Goal: Task Accomplishment & Management: Manage account settings

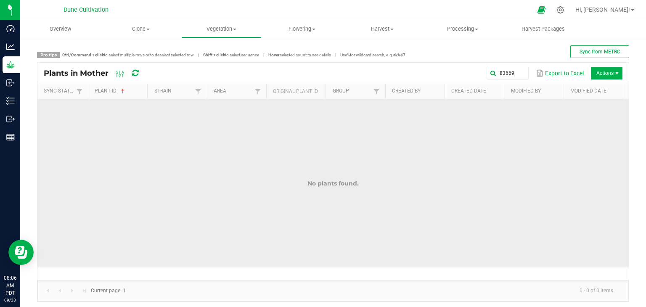
scroll to position [3, 0]
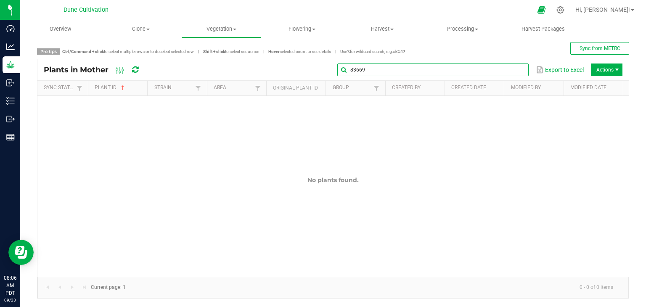
click at [510, 65] on input "83669" at bounding box center [432, 69] width 191 height 13
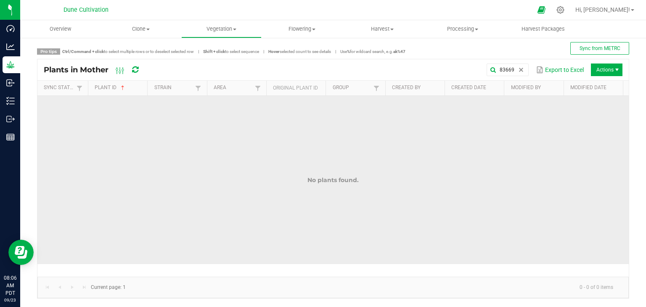
click at [310, 161] on td "No plants found." at bounding box center [332, 180] width 591 height 168
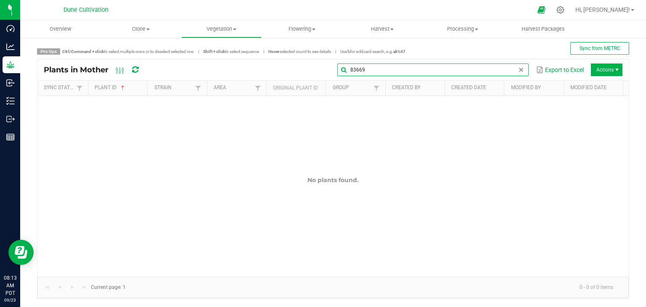
click at [511, 68] on global-search-input-ngx "83669" at bounding box center [432, 70] width 191 height 6
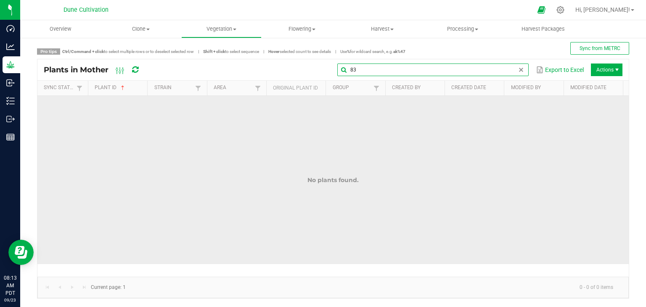
type input "8"
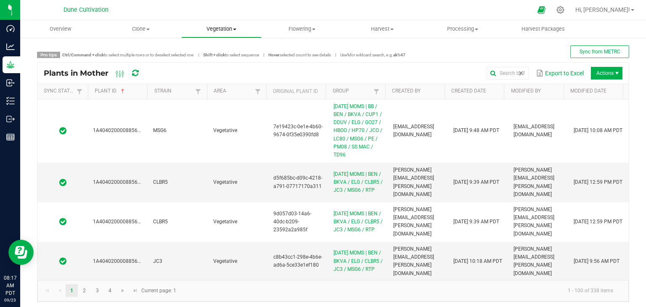
click at [225, 28] on span "Vegetation" at bounding box center [221, 29] width 79 height 8
click at [209, 51] on span "Veg groups" at bounding box center [207, 50] width 53 height 7
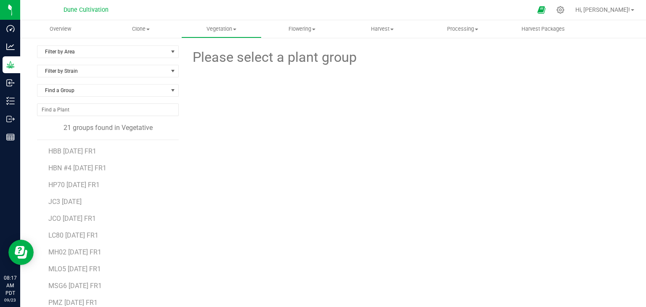
scroll to position [150, 0]
click at [85, 240] on span "MH02 [DATE] FR1" at bounding box center [74, 237] width 53 height 8
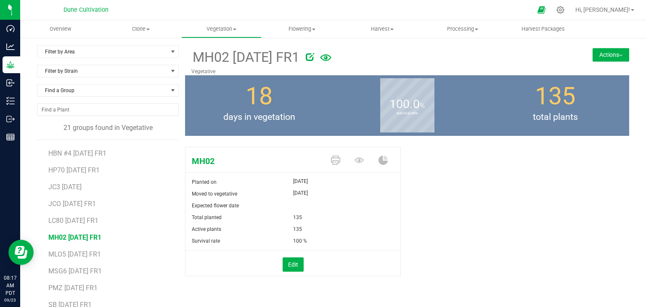
scroll to position [51, 0]
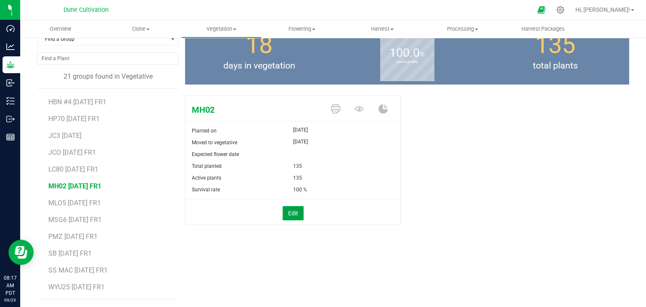
click at [287, 209] on button "Edit" at bounding box center [293, 213] width 21 height 14
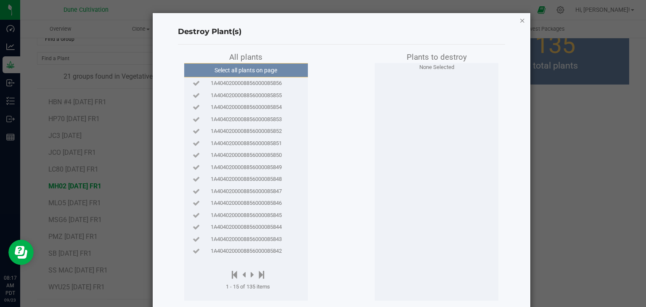
click at [519, 19] on icon "button" at bounding box center [522, 20] width 6 height 10
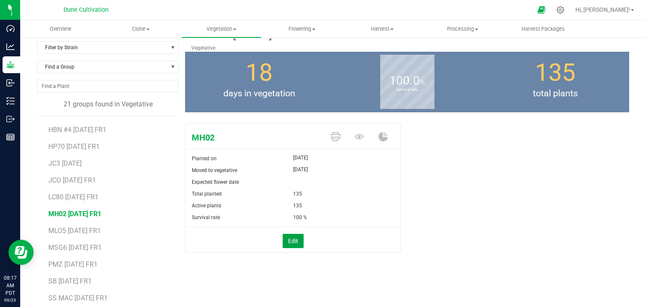
scroll to position [0, 0]
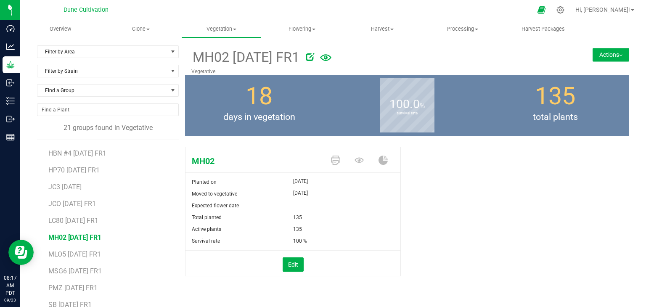
click at [605, 58] on button "Actions" at bounding box center [610, 54] width 37 height 13
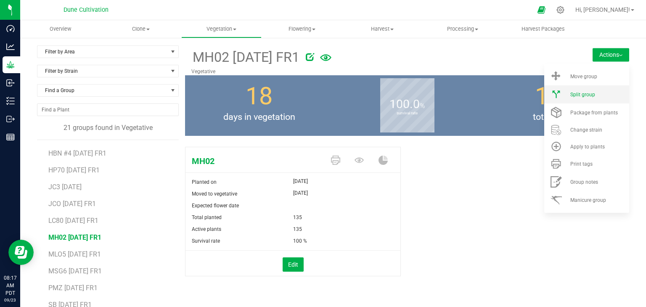
click at [574, 93] on span "Split group" at bounding box center [582, 95] width 25 height 6
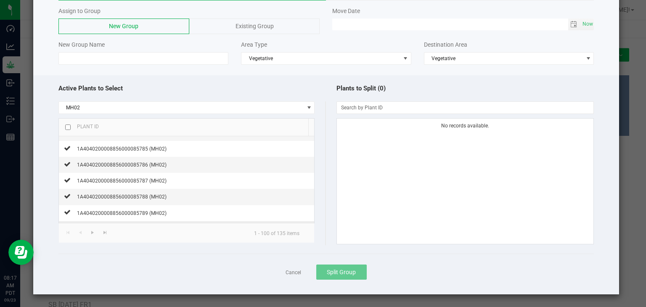
scroll to position [1051, 0]
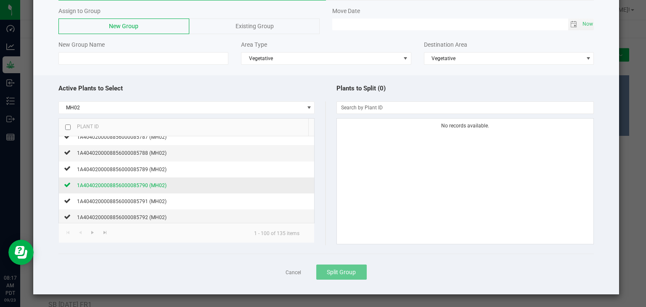
click at [134, 182] on div "1A4040200008856000085790 (MH02)" at bounding box center [119, 185] width 96 height 9
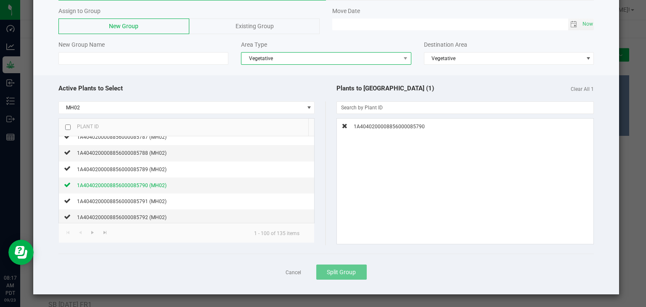
click at [391, 57] on span "Vegetative" at bounding box center [320, 59] width 159 height 12
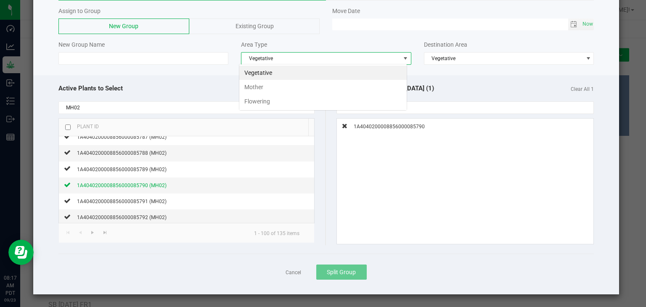
scroll to position [12, 168]
click at [334, 92] on li "Mother" at bounding box center [322, 87] width 167 height 14
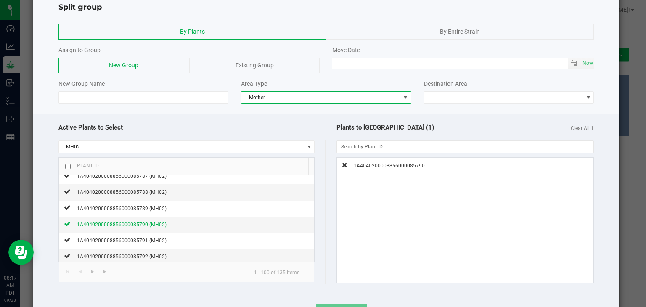
scroll to position [0, 0]
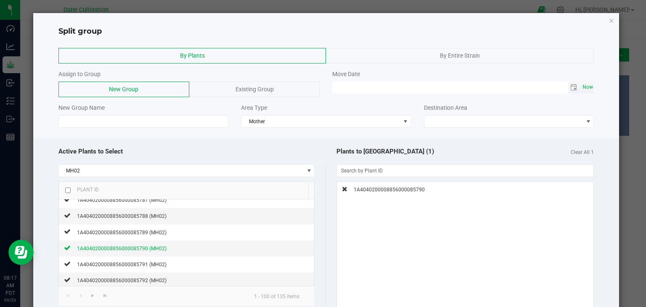
click at [583, 87] on span "Now" at bounding box center [587, 87] width 14 height 12
type input "[DATE] 08:17 AM"
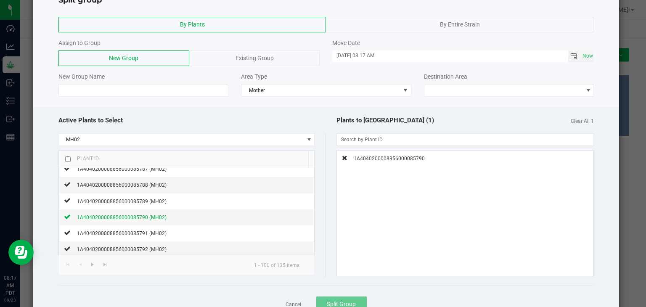
scroll to position [63, 0]
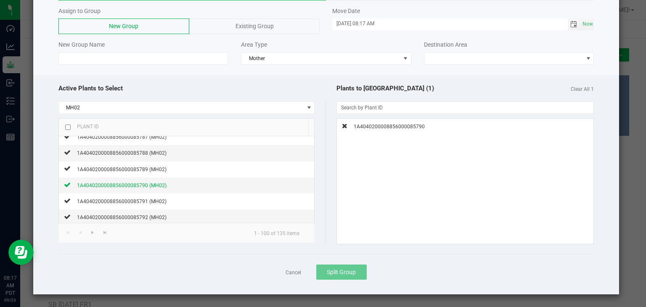
click at [248, 27] on span "Existing Group" at bounding box center [254, 26] width 38 height 7
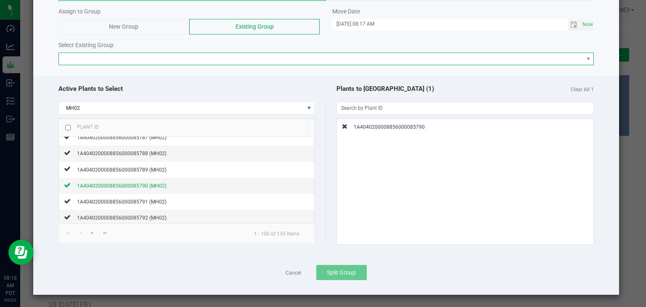
click at [239, 54] on span at bounding box center [321, 59] width 524 height 12
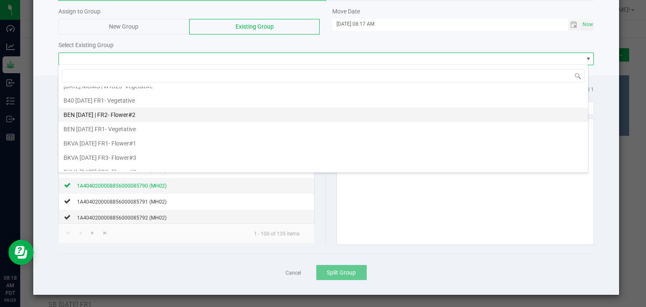
scroll to position [294, 0]
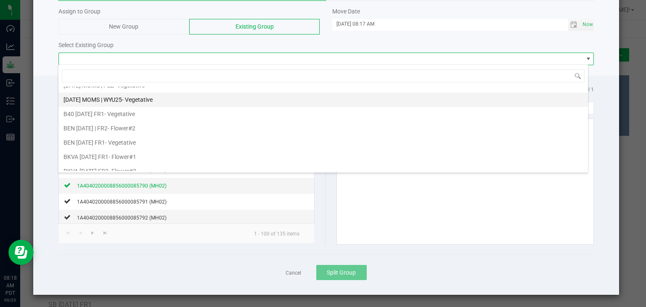
click at [125, 100] on div "[DATE] MOMS | WYU25 - Vegetative" at bounding box center [107, 99] width 89 height 13
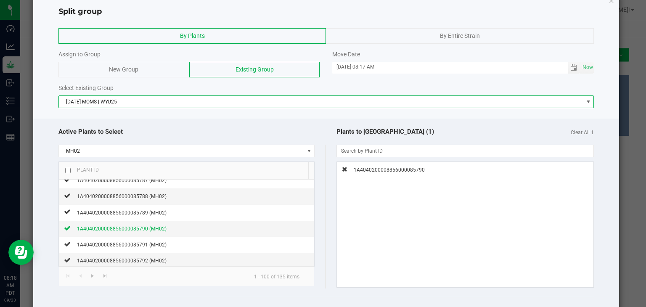
scroll to position [63, 0]
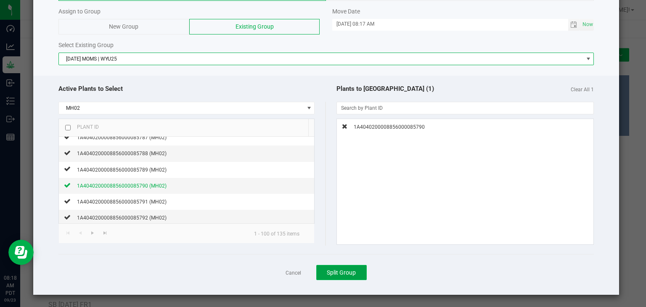
click at [353, 277] on button "Split Group" at bounding box center [341, 272] width 50 height 15
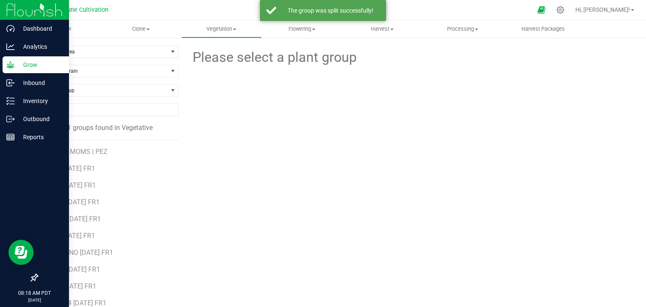
click at [19, 64] on p "Grow" at bounding box center [40, 65] width 50 height 10
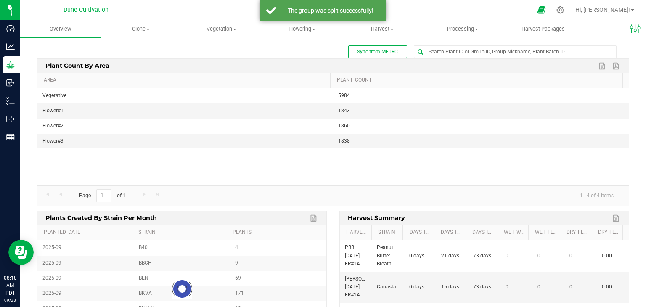
click at [447, 39] on div "Sync from METRC Edit dashboard Plant count by area Export to Excel Export to PD…" at bounding box center [333, 204] width 626 height 334
click at [434, 44] on div "Sync from METRC Edit dashboard Plant count by area Export to Excel Export to PD…" at bounding box center [333, 204] width 626 height 334
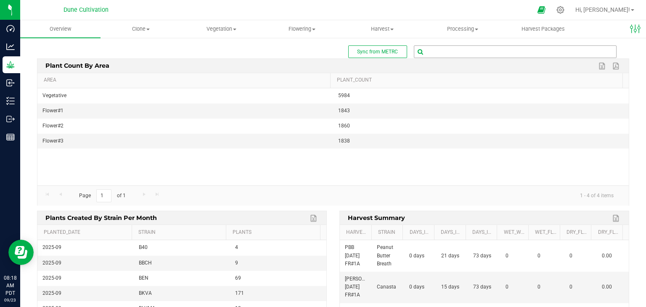
click at [434, 55] on input "text" at bounding box center [515, 52] width 202 height 12
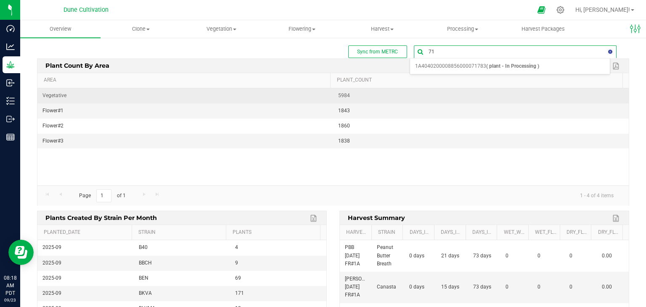
type input "7"
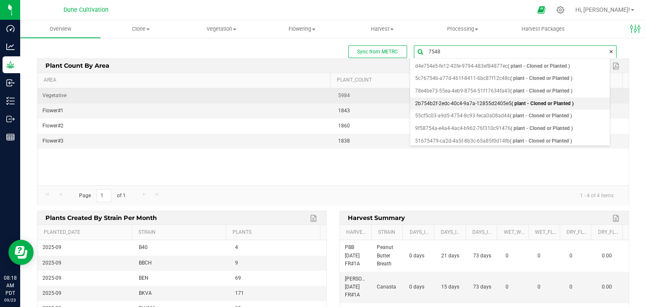
type input "75487"
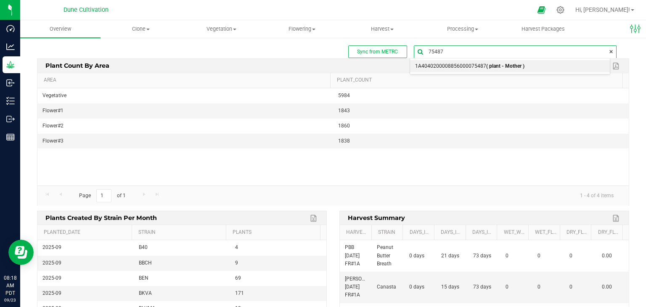
click at [516, 66] on b "( plant - Mother )" at bounding box center [505, 66] width 38 height 6
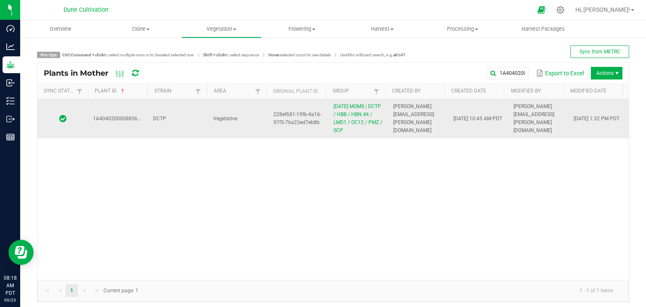
click at [133, 114] on td "1A4040200008856000075487" at bounding box center [118, 118] width 60 height 39
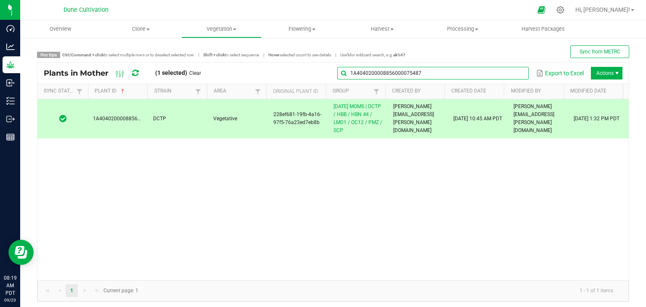
click at [512, 70] on global-search-input-ngx "1A4040200008856000075487" at bounding box center [432, 73] width 191 height 6
click at [468, 68] on input "1A4040200008856000075487" at bounding box center [432, 73] width 191 height 13
type input "1"
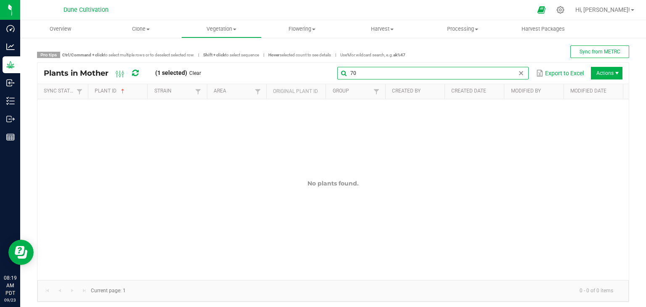
type input "7"
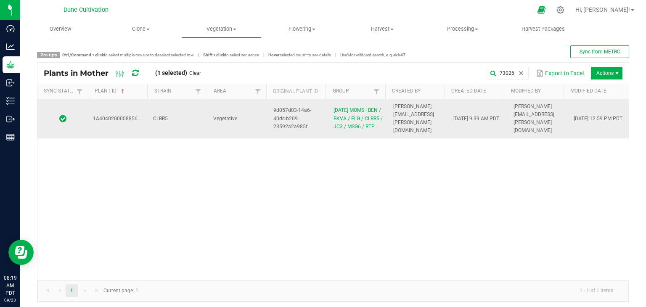
click at [180, 126] on td "CLBR5" at bounding box center [178, 118] width 60 height 39
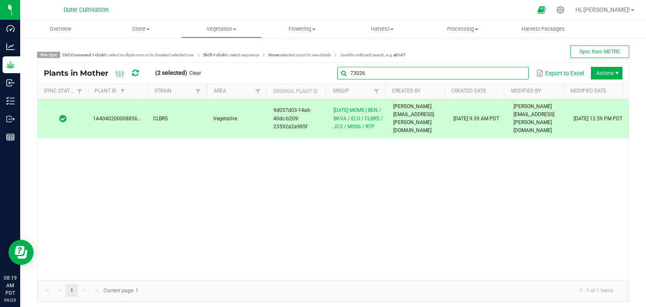
click at [510, 72] on input "73026" at bounding box center [432, 73] width 191 height 13
type input "7"
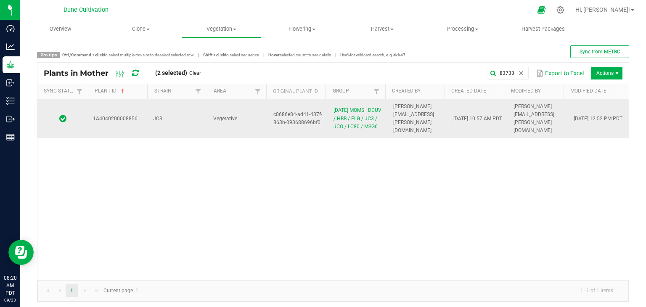
click at [176, 130] on td "JC3" at bounding box center [178, 118] width 60 height 39
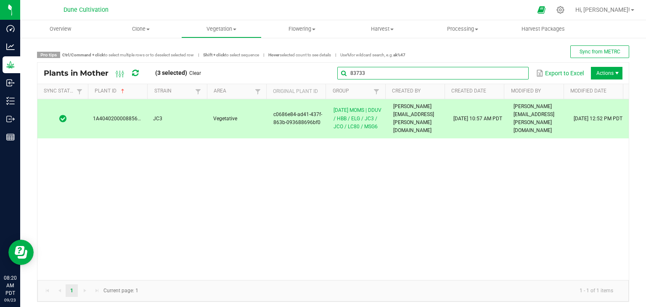
click at [507, 71] on input "83733" at bounding box center [432, 73] width 191 height 13
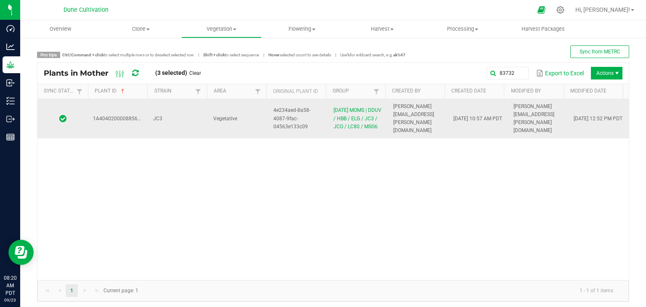
click at [196, 130] on td "JC3" at bounding box center [178, 118] width 60 height 39
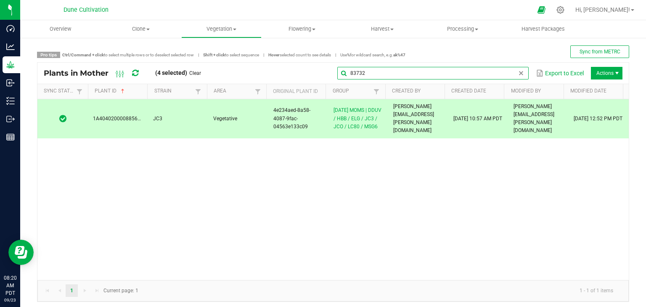
click at [508, 69] on input "83732" at bounding box center [432, 73] width 191 height 13
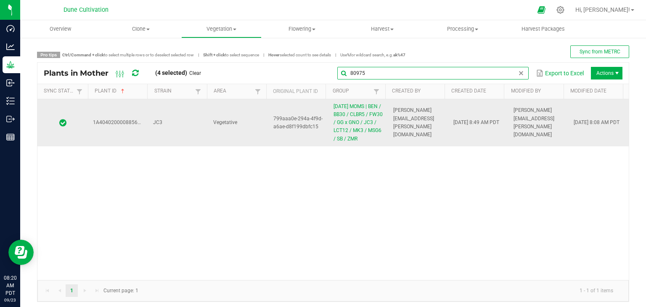
type input "80975"
drag, startPoint x: 183, startPoint y: 124, endPoint x: 174, endPoint y: 122, distance: 9.5
click at [184, 124] on td "JC3" at bounding box center [178, 122] width 60 height 47
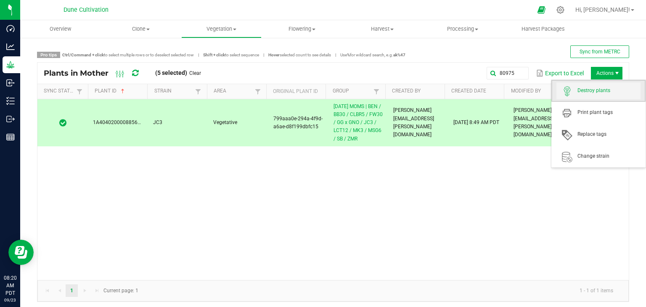
click at [597, 95] on span "Destroy plants" at bounding box center [598, 90] width 84 height 17
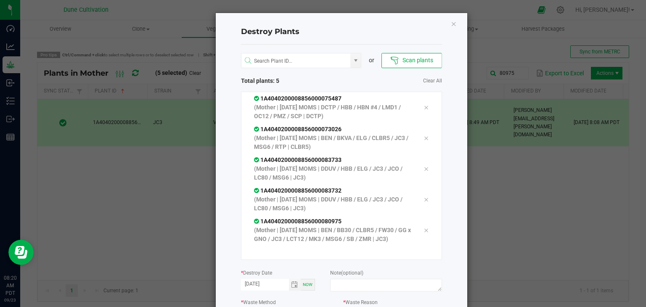
scroll to position [95, 0]
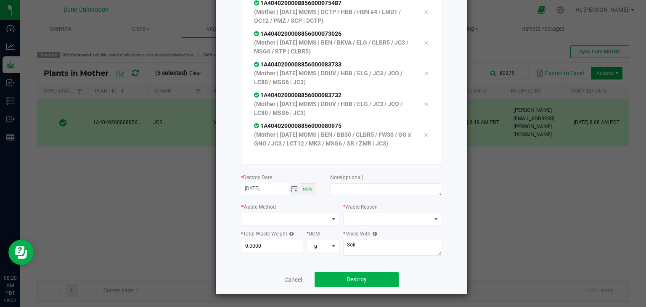
click at [291, 188] on span "Toggle calendar" at bounding box center [294, 189] width 7 height 7
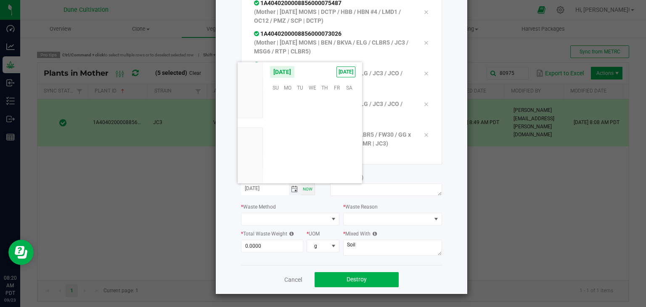
scroll to position [136387, 0]
click at [319, 116] on span "11" at bounding box center [324, 113] width 12 height 13
type input "[DATE]"
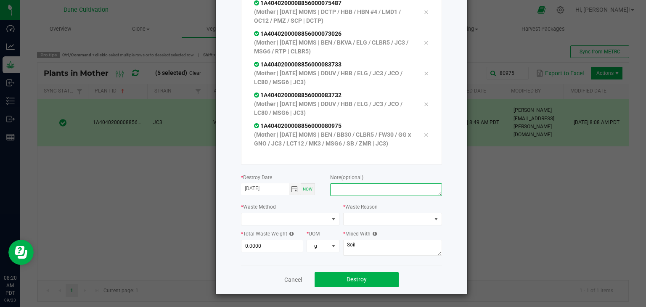
click at [346, 193] on textarea at bounding box center [385, 189] width 111 height 13
type textarea "unhealthy"
click at [311, 221] on span at bounding box center [284, 219] width 87 height 12
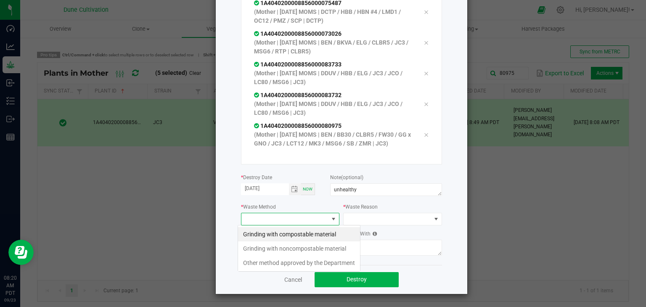
scroll to position [12, 99]
click at [311, 234] on li "Grinding with compostable material" at bounding box center [299, 234] width 122 height 14
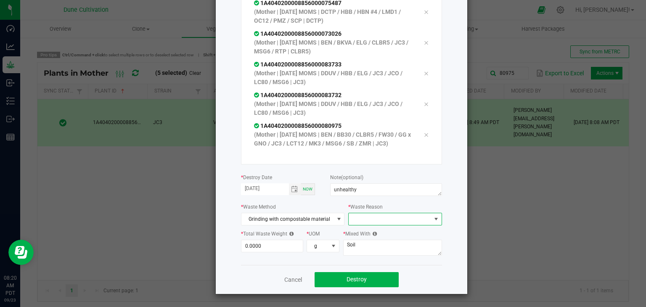
click at [387, 219] on span at bounding box center [390, 219] width 82 height 12
click at [370, 233] on li "Pruning" at bounding box center [391, 234] width 95 height 14
type input "7"
type input "671.0000"
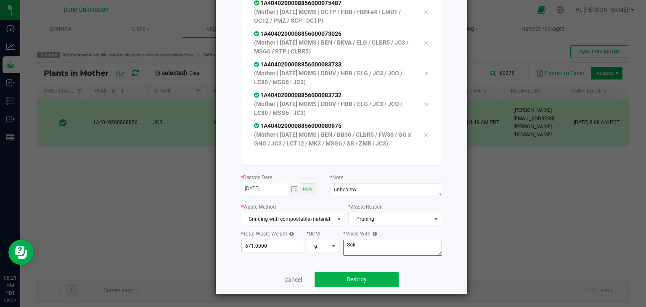
click at [371, 250] on textarea "Soil" at bounding box center [392, 248] width 99 height 16
type textarea "S"
type textarea "wood chips"
click at [346, 278] on span "Destroy" at bounding box center [356, 279] width 20 height 7
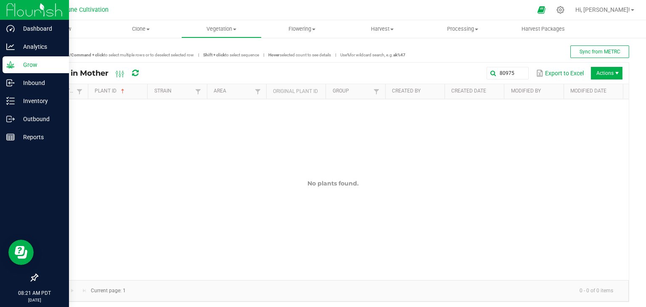
click at [28, 66] on p "Grow" at bounding box center [40, 65] width 50 height 10
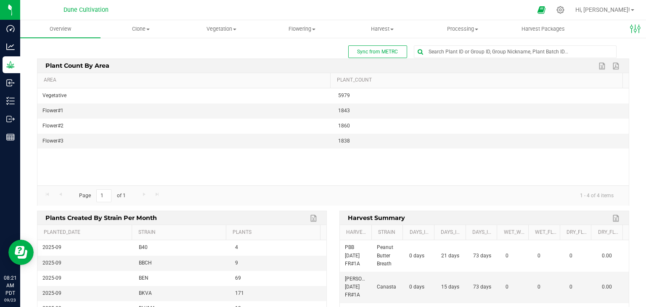
click at [450, 59] on div "Plant count by area Export to Excel Export to PDF" at bounding box center [333, 66] width 604 height 14
click at [450, 55] on input "text" at bounding box center [515, 52] width 202 height 12
type input "7"
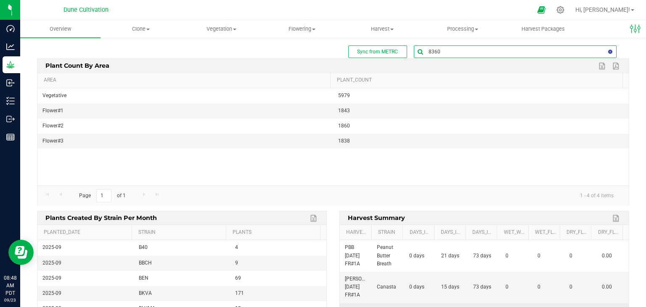
type input "83604"
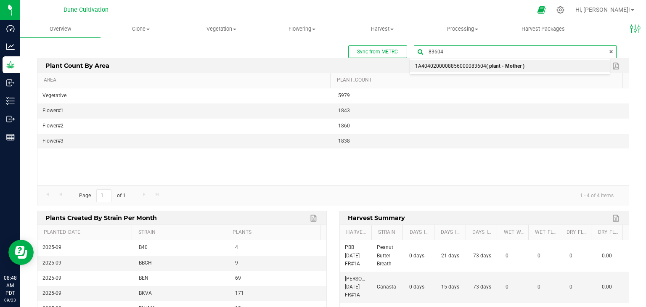
click at [446, 61] on span "1A4040200008856000083604 ( plant - Mother )" at bounding box center [469, 66] width 109 height 11
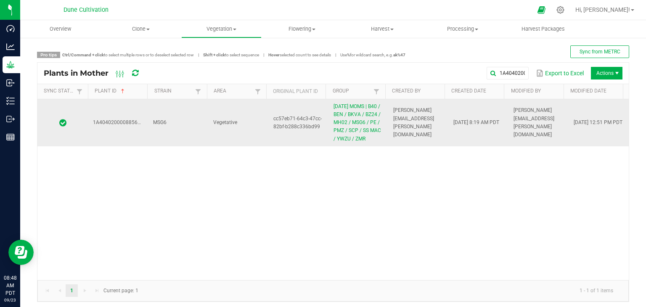
click at [198, 103] on td "MSG6" at bounding box center [178, 122] width 60 height 47
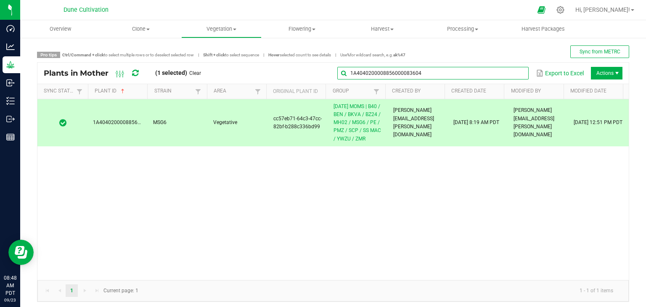
click at [508, 70] on input "1A4040200008856000083604" at bounding box center [432, 73] width 191 height 13
click at [503, 71] on input "1A4040200008856000083604" at bounding box center [432, 73] width 191 height 13
type input "1"
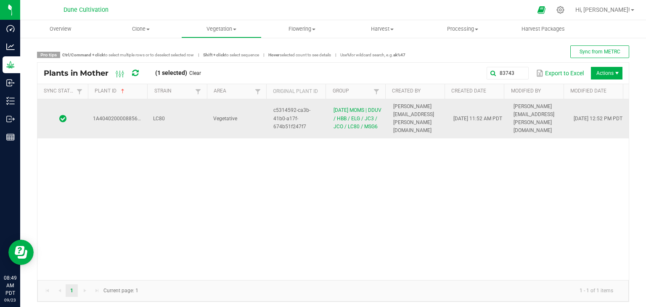
click at [262, 124] on td "Vegetative" at bounding box center [238, 118] width 60 height 39
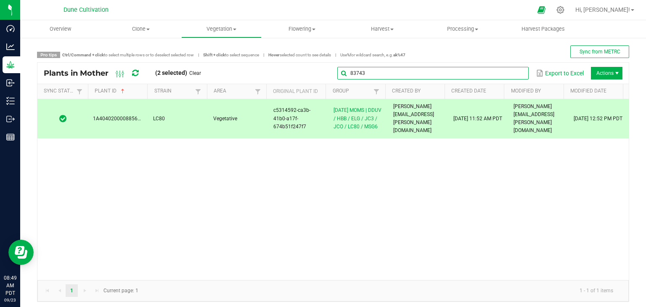
click at [505, 71] on input "83743" at bounding box center [432, 73] width 191 height 13
click at [493, 76] on input "83743" at bounding box center [432, 73] width 191 height 13
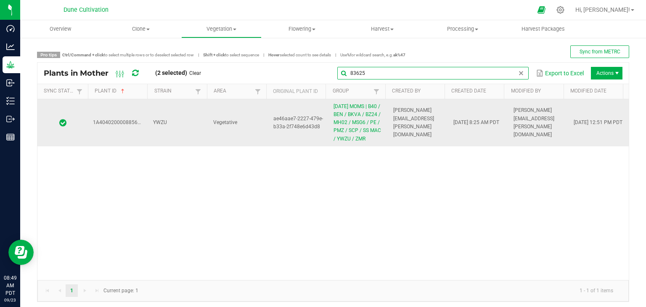
type input "83625"
click at [188, 135] on td "YWZU" at bounding box center [178, 122] width 60 height 47
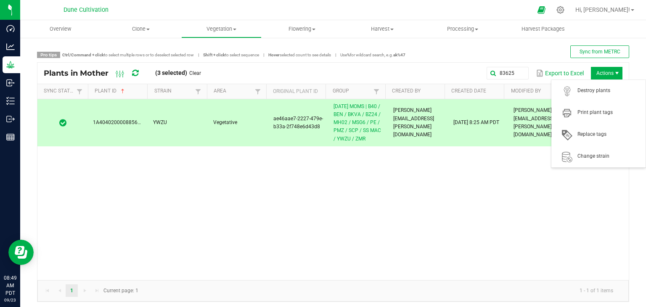
click at [613, 72] on span "Actions" at bounding box center [616, 73] width 7 height 7
click at [602, 94] on span "Destroy plants" at bounding box center [608, 90] width 63 height 7
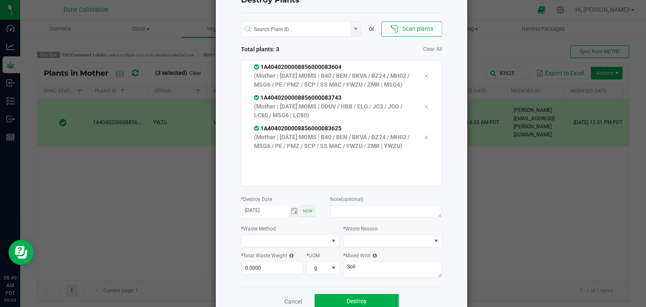
scroll to position [59, 0]
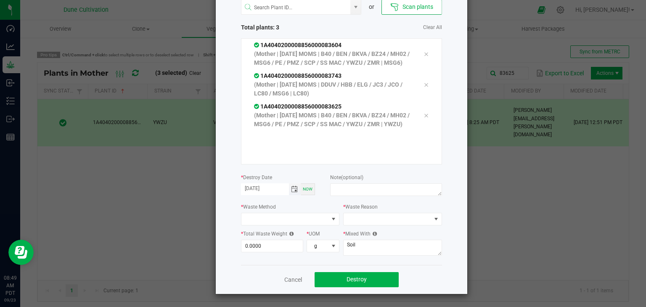
click at [291, 191] on span "Toggle calendar" at bounding box center [294, 189] width 7 height 7
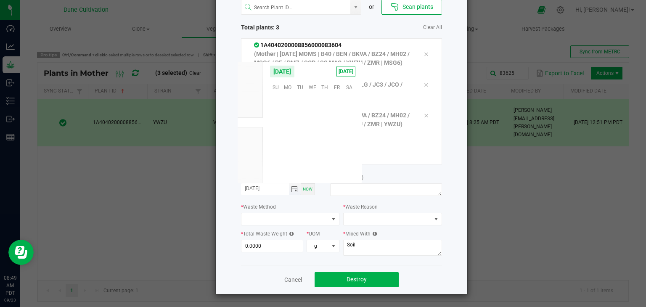
scroll to position [136387, 0]
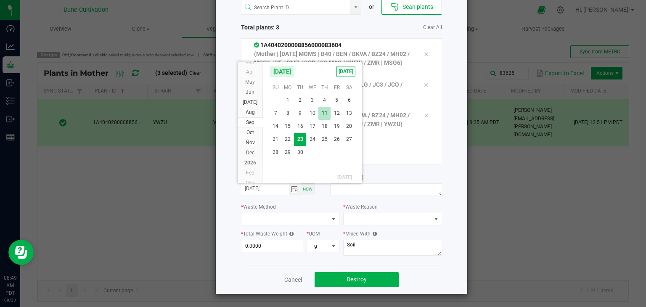
click at [328, 116] on span "11" at bounding box center [324, 113] width 12 height 13
type input "[DATE]"
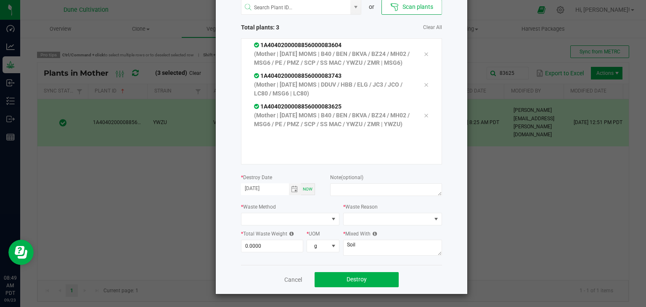
click at [360, 173] on div "Note (optional)" at bounding box center [385, 186] width 111 height 26
click at [352, 189] on textarea at bounding box center [385, 189] width 111 height 13
type textarea "unhealthy"
drag, startPoint x: 264, startPoint y: 219, endPoint x: 247, endPoint y: 219, distance: 16.8
click at [262, 219] on span at bounding box center [284, 219] width 87 height 12
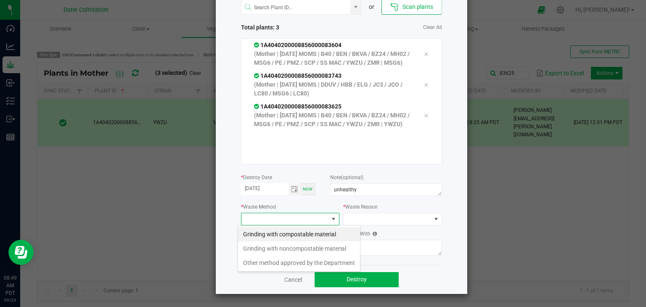
scroll to position [12, 99]
click at [270, 236] on li "Grinding with compostable material" at bounding box center [299, 234] width 122 height 14
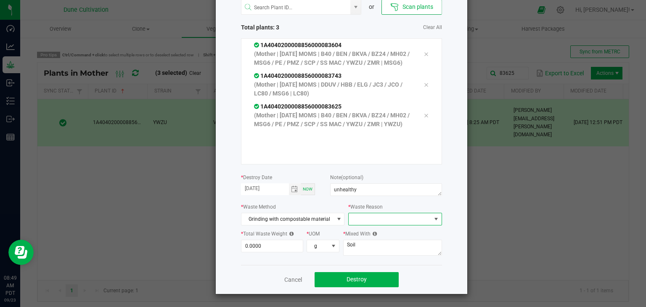
click at [378, 219] on span at bounding box center [390, 219] width 82 height 12
click at [370, 233] on li "Pruning" at bounding box center [391, 234] width 95 height 14
click at [264, 244] on input "0" at bounding box center [272, 246] width 62 height 12
type input "3"
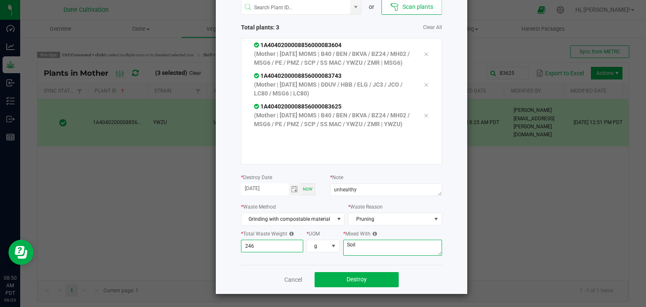
type input "246.0000"
click at [377, 253] on textarea "Soil" at bounding box center [392, 248] width 99 height 16
type textarea "S"
type textarea "wood chips"
click at [368, 282] on button "Destroy" at bounding box center [357, 279] width 84 height 15
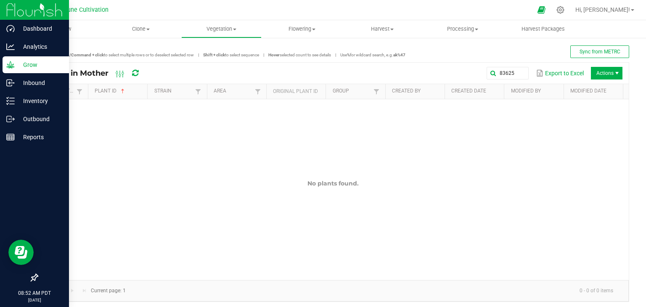
click at [30, 65] on p "Grow" at bounding box center [40, 65] width 50 height 10
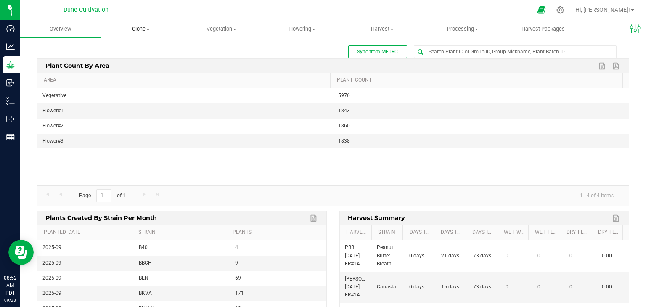
click at [134, 24] on uib-tab-heading "Clone Create plants Cloning groups Cloning plant batches Apply to plants" at bounding box center [140, 29] width 79 height 17
click at [131, 63] on span "Cloning groups" at bounding box center [131, 60] width 63 height 7
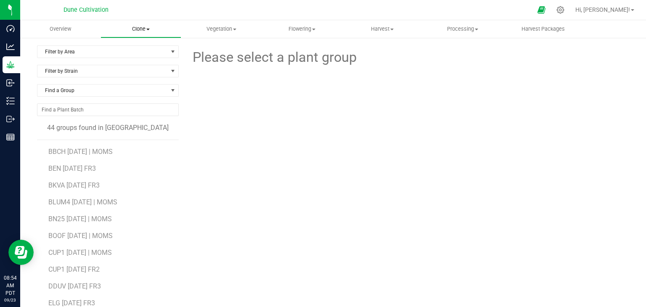
click at [140, 33] on uib-tab-heading "Clone Create plants Cloning groups Cloning plant batches Apply to plants" at bounding box center [140, 29] width 79 height 17
click at [227, 26] on span "Vegetation" at bounding box center [221, 29] width 79 height 8
click at [204, 52] on span "Veg groups" at bounding box center [207, 50] width 53 height 7
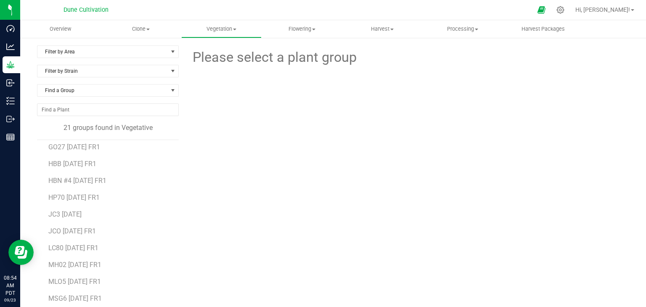
scroll to position [108, 0]
click at [67, 179] on span "HBB [DATE] FR1" at bounding box center [72, 178] width 48 height 8
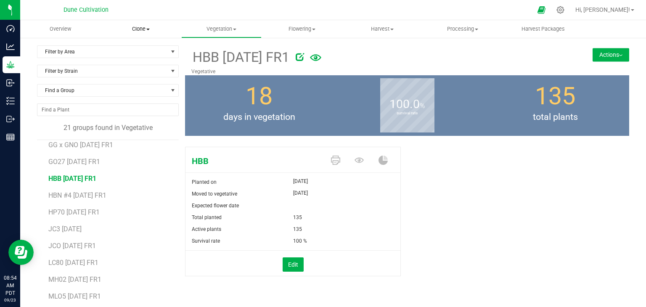
click at [135, 29] on span "Clone" at bounding box center [140, 29] width 79 height 8
click at [139, 52] on span "Create plants" at bounding box center [129, 50] width 59 height 7
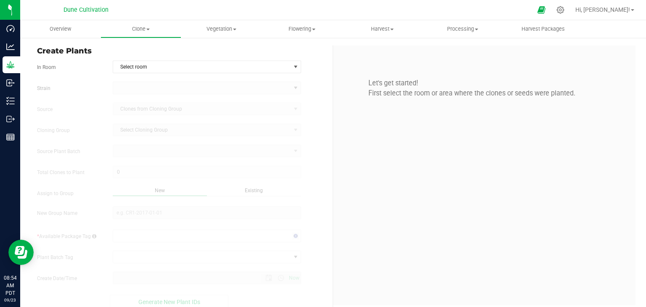
type input "[DATE] 8:54 AM"
click at [142, 61] on span "Select room" at bounding box center [201, 67] width 177 height 12
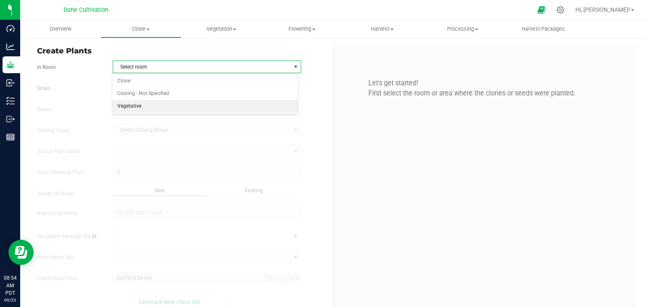
click at [140, 103] on li "Vegetative" at bounding box center [205, 106] width 186 height 13
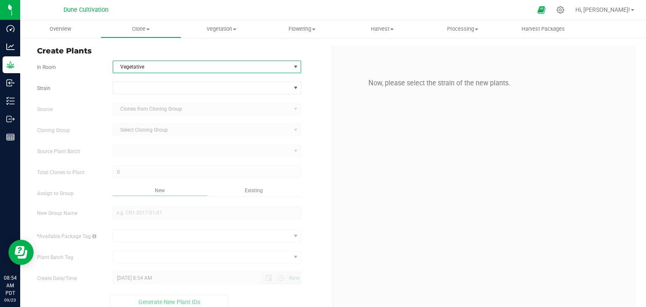
click at [137, 81] on form "In Room Vegetative Select room Clone Cloning - Not Specified Vegetative [GEOGRA…" at bounding box center [181, 185] width 289 height 248
click at [136, 87] on span at bounding box center [201, 88] width 177 height 12
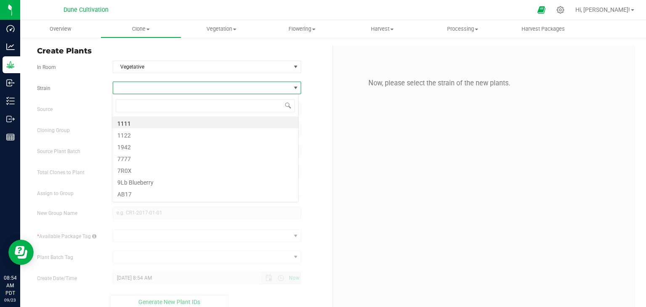
scroll to position [12, 186]
type input "HBB"
click at [138, 124] on li "HBB" at bounding box center [205, 122] width 186 height 12
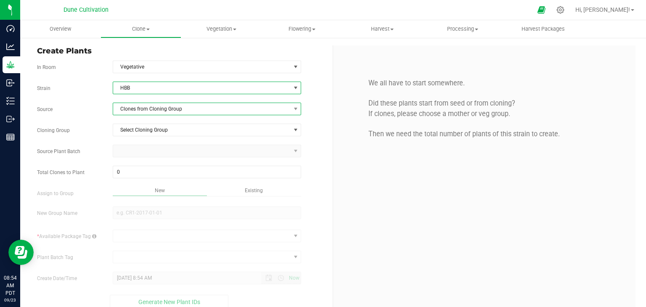
click at [148, 113] on span "Clones from Cloning Group" at bounding box center [201, 109] width 177 height 12
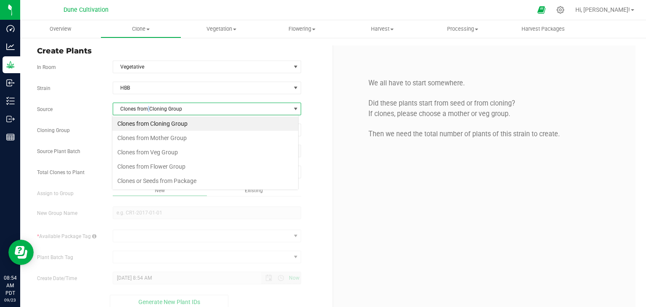
scroll to position [12, 186]
click at [164, 141] on li "Clones from Mother Group" at bounding box center [205, 138] width 186 height 14
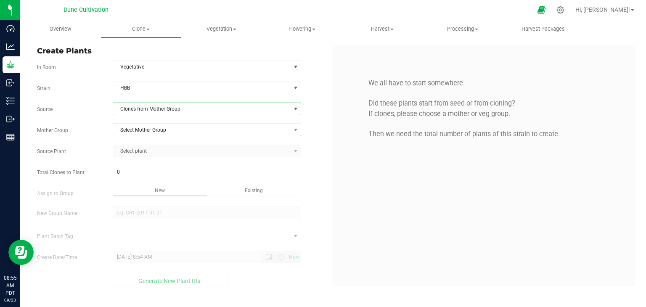
click at [163, 135] on div "Strain HBB Source Clones from Mother Group Mother Group Select Mother Group Sel…" at bounding box center [181, 185] width 289 height 206
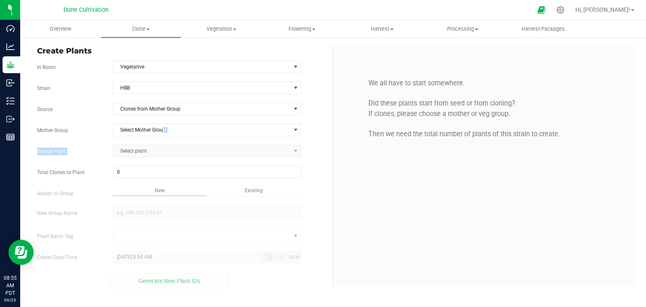
click at [174, 138] on div "Strain HBB Source Clones from Mother Group Mother Group Select Mother Group Sel…" at bounding box center [181, 185] width 289 height 206
click at [177, 132] on span "Select Mother Group" at bounding box center [201, 130] width 177 height 12
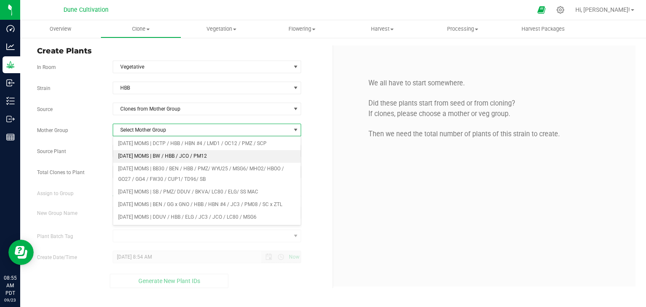
click at [167, 157] on li "[DATE] MOMS | BW / HBB / JCO / PM12" at bounding box center [207, 156] width 188 height 13
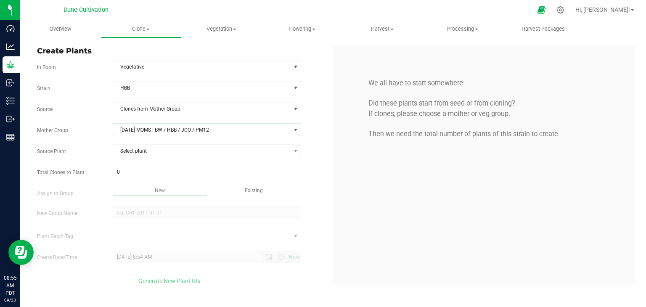
click at [163, 153] on span "Select plant" at bounding box center [201, 151] width 177 height 12
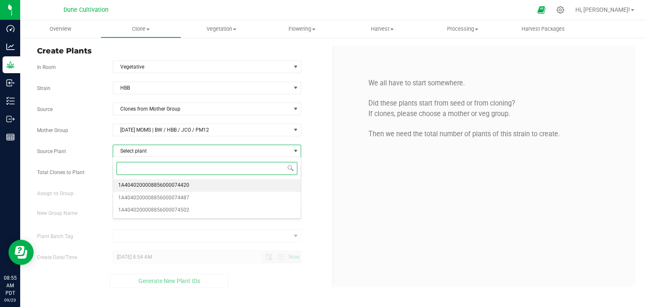
click at [159, 182] on span "1A4040200008856000074420" at bounding box center [153, 185] width 71 height 11
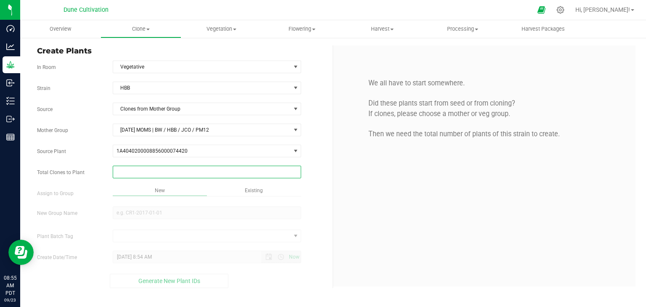
click at [148, 166] on span at bounding box center [207, 172] width 189 height 13
type input "3"
click at [266, 227] on div "Overview Clone Create plants Cloning groups Cloning plant batches Apply to plan…" at bounding box center [333, 163] width 626 height 287
type input "3"
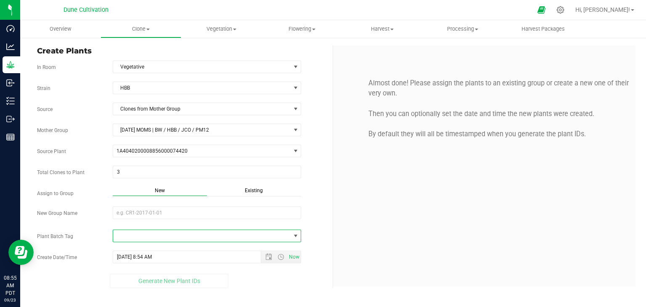
click at [175, 190] on div "New" at bounding box center [160, 192] width 94 height 10
click at [138, 238] on span at bounding box center [201, 236] width 177 height 12
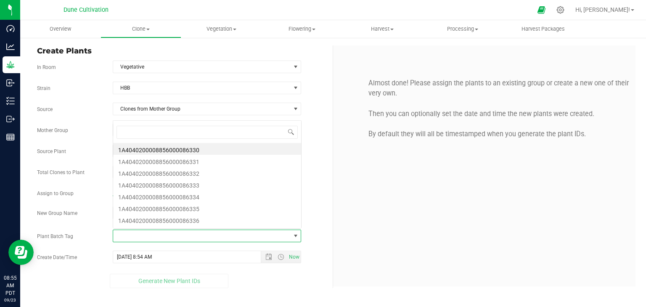
scroll to position [12, 186]
click at [187, 148] on li "1A4040200008856000086330" at bounding box center [207, 149] width 188 height 12
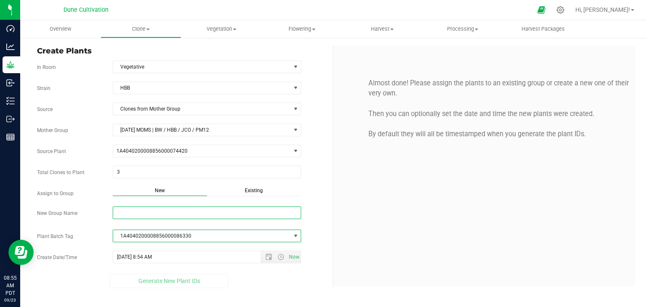
click at [146, 211] on input "New Group Name" at bounding box center [207, 212] width 189 height 13
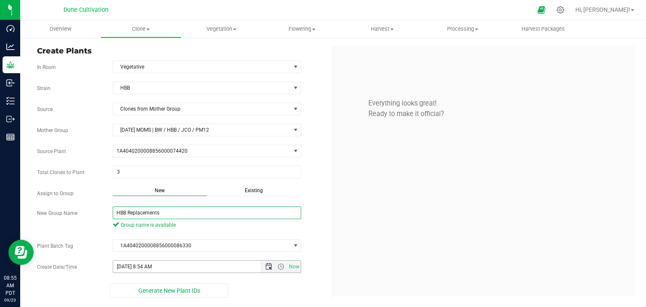
click at [267, 264] on span "Open the date view" at bounding box center [268, 266] width 7 height 7
type input "HBB Replacements"
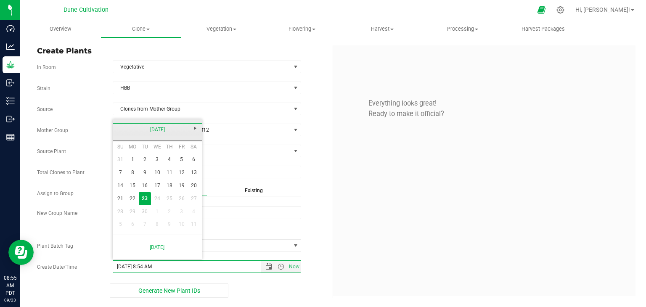
click at [119, 128] on link "[DATE]" at bounding box center [157, 129] width 90 height 13
click at [191, 179] on link "Aug" at bounding box center [189, 176] width 21 height 21
click at [180, 203] on link "22" at bounding box center [181, 198] width 12 height 13
type input "[DATE] 8:54 AM"
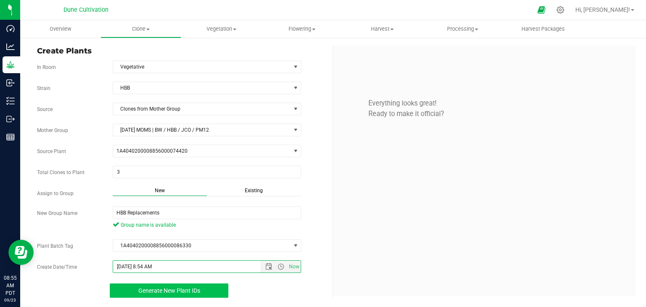
click at [194, 283] on button "Generate New Plant IDs" at bounding box center [169, 290] width 119 height 14
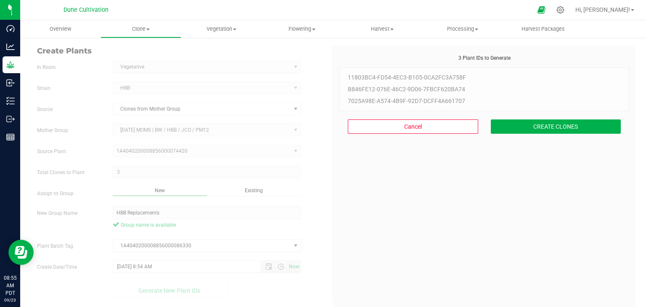
scroll to position [25, 0]
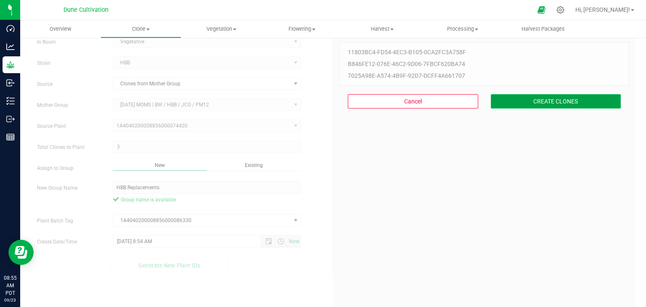
click at [515, 98] on button "CREATE CLONES" at bounding box center [556, 101] width 130 height 14
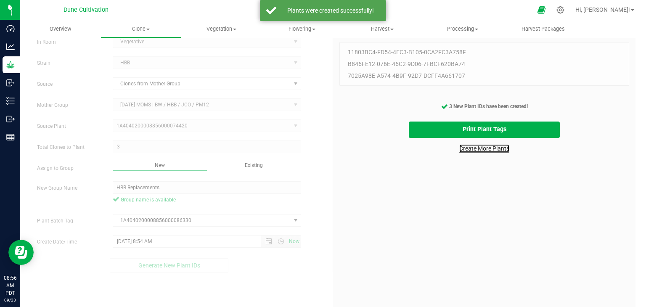
click at [489, 145] on link "Create More Plants" at bounding box center [484, 148] width 50 height 8
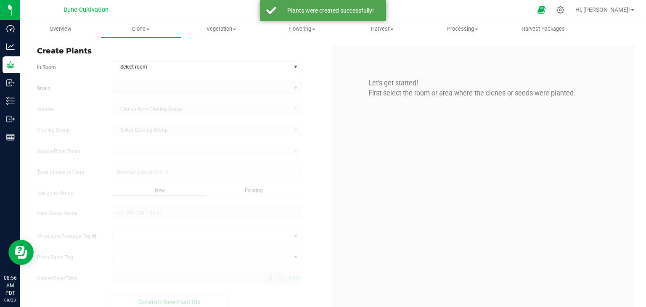
type input "[DATE] 8:56 AM"
click at [138, 31] on span "Clone" at bounding box center [140, 29] width 79 height 8
click at [143, 56] on li "Cloning groups" at bounding box center [141, 61] width 82 height 10
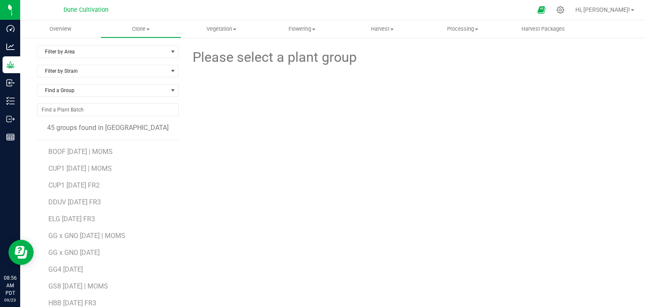
scroll to position [252, 0]
click at [88, 153] on span "HBB Replacements" at bounding box center [77, 152] width 58 height 8
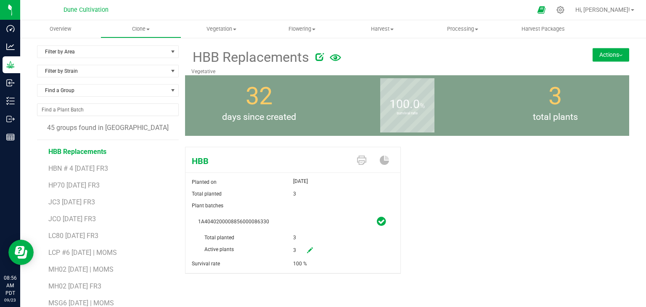
click at [601, 49] on button "Actions" at bounding box center [610, 54] width 37 height 13
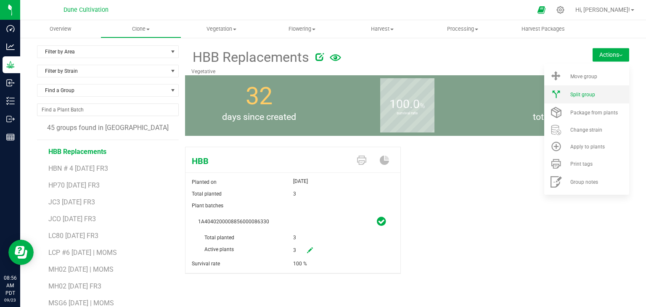
click at [590, 97] on div "Split group" at bounding box center [598, 95] width 57 height 6
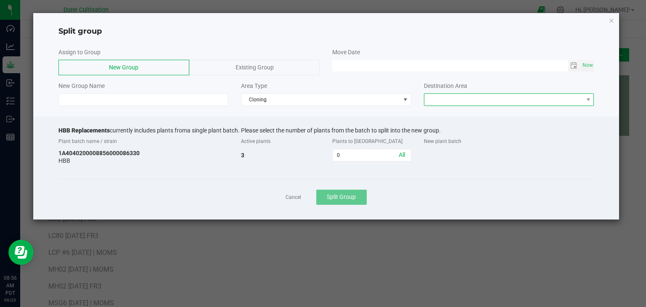
click at [453, 103] on span at bounding box center [503, 100] width 159 height 12
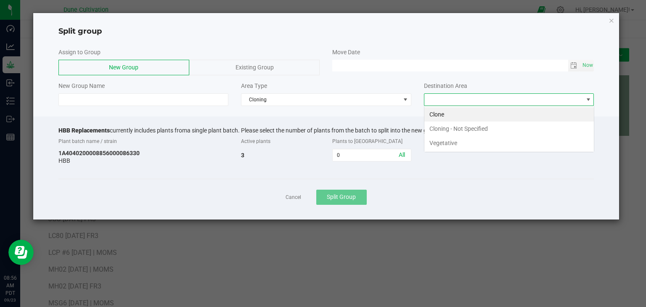
scroll to position [12, 170]
click at [450, 148] on li "Vegetative" at bounding box center [508, 143] width 169 height 14
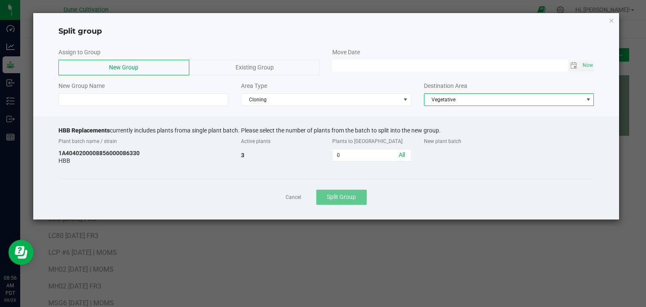
click at [373, 106] on div "Assign to Group New Group Existing Group Move Date Now New Group Name Area Type…" at bounding box center [326, 77] width 586 height 66
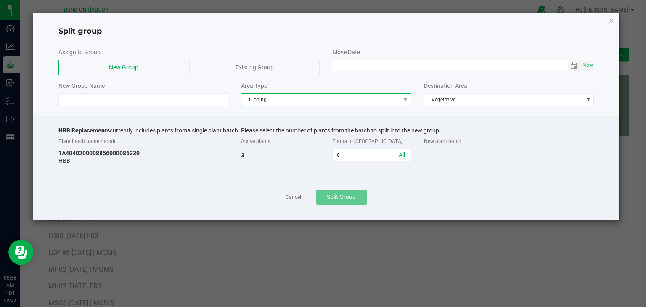
click at [368, 104] on span "Cloning" at bounding box center [320, 100] width 159 height 12
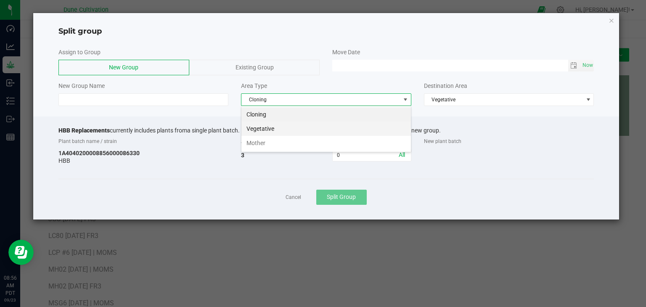
click at [270, 132] on li "Vegetative" at bounding box center [325, 129] width 169 height 14
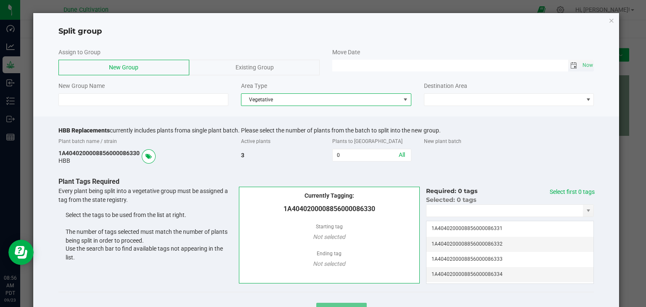
click at [570, 66] on span "Toggle calendar" at bounding box center [573, 65] width 7 height 7
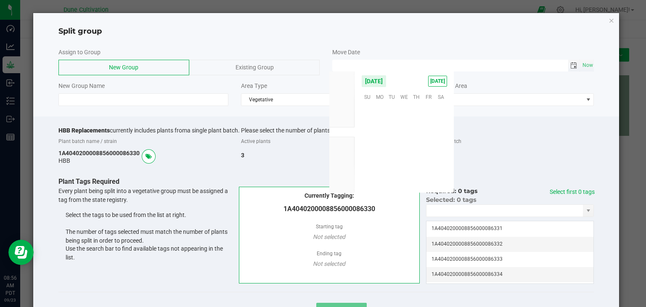
scroll to position [136387, 0]
click at [428, 109] on span "5" at bounding box center [429, 109] width 12 height 13
type input "[DATE] 12:00 AM"
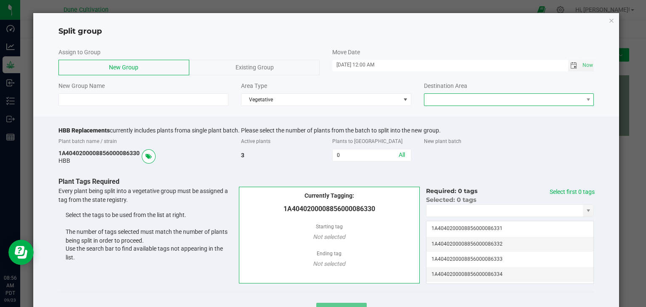
click at [445, 101] on span at bounding box center [503, 100] width 159 height 12
click at [444, 118] on li "Vegetative" at bounding box center [503, 114] width 167 height 14
click at [229, 70] on div "Existing Group" at bounding box center [254, 68] width 131 height 16
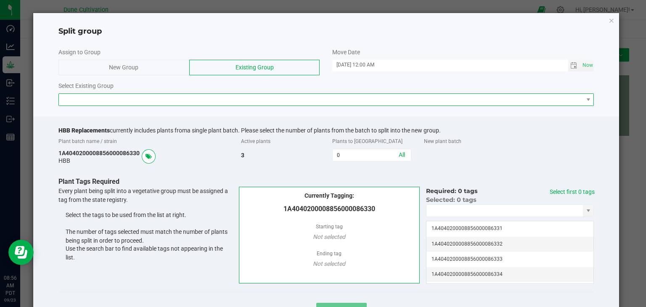
click at [207, 100] on span at bounding box center [321, 100] width 524 height 12
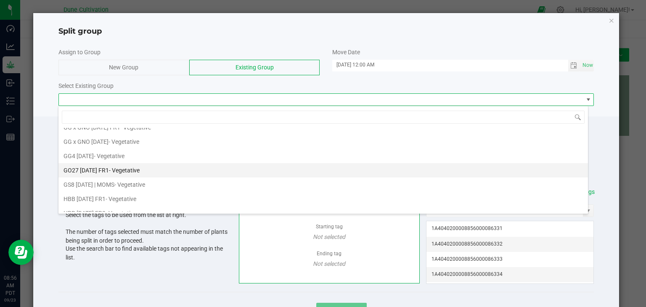
scroll to position [589, 0]
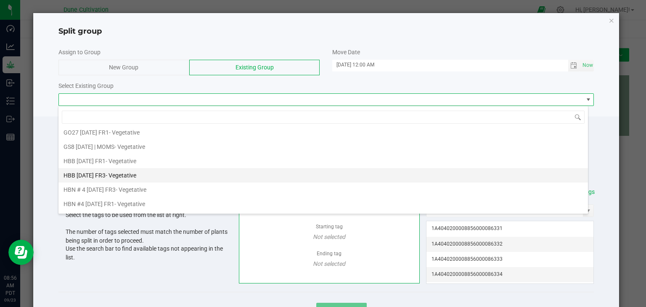
click at [113, 173] on div "HBB [DATE] FR3 - Vegetative" at bounding box center [99, 175] width 73 height 13
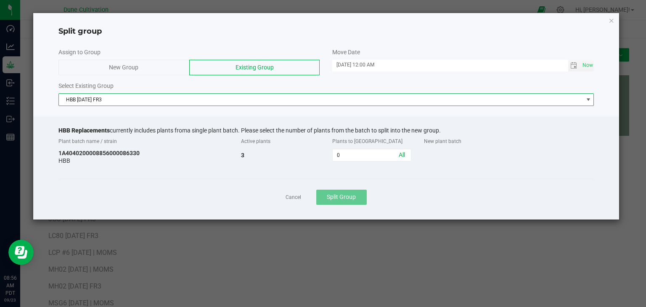
click at [150, 100] on span "HBB [DATE] FR3" at bounding box center [321, 100] width 524 height 12
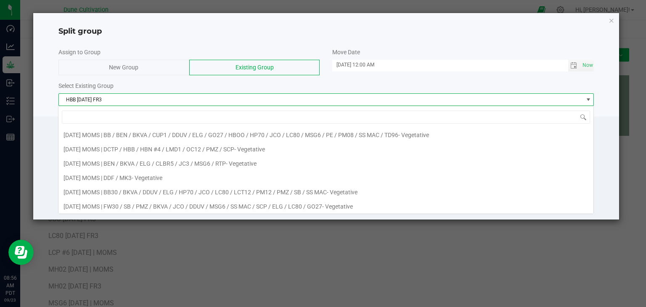
scroll to position [552, 0]
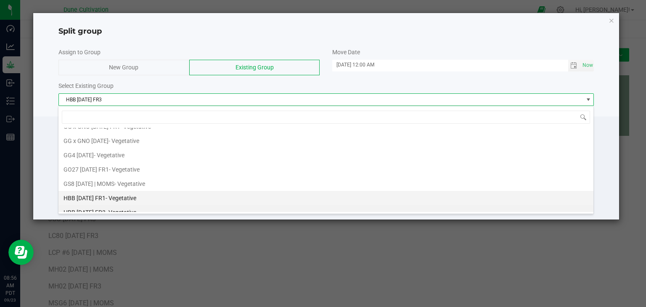
click at [103, 195] on span "HBB [DATE] FR1" at bounding box center [84, 198] width 42 height 7
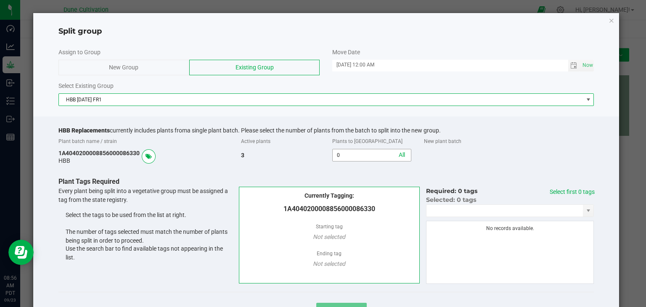
click at [340, 156] on input "0" at bounding box center [372, 155] width 78 height 12
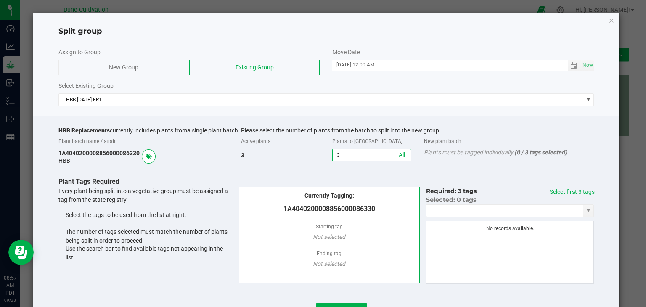
type input "3"
drag, startPoint x: 574, startPoint y: 182, endPoint x: 575, endPoint y: 193, distance: 11.1
click at [575, 185] on p "Plant Tags Required" at bounding box center [329, 182] width 542 height 10
click at [577, 193] on link "Select first 3 tags" at bounding box center [572, 191] width 45 height 7
click at [396, 177] on p "Plant Tags Required" at bounding box center [329, 182] width 542 height 10
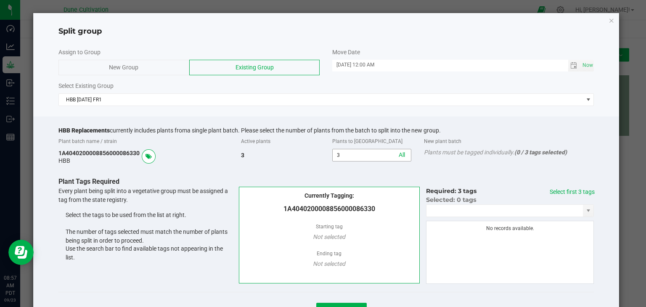
click at [402, 153] on input "3" at bounding box center [372, 155] width 78 height 12
click at [399, 156] on link "All" at bounding box center [402, 154] width 6 height 7
click at [399, 155] on link "All" at bounding box center [402, 154] width 6 height 7
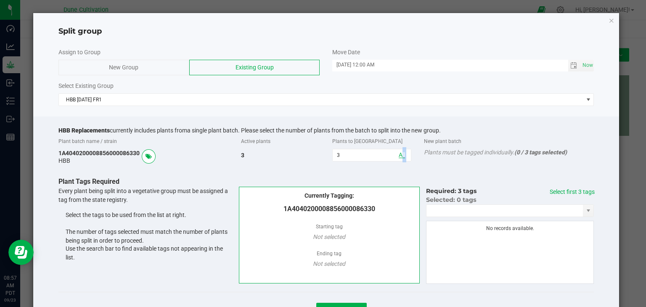
click at [399, 155] on link "All" at bounding box center [402, 154] width 6 height 7
click at [164, 61] on div "New Group" at bounding box center [123, 68] width 131 height 16
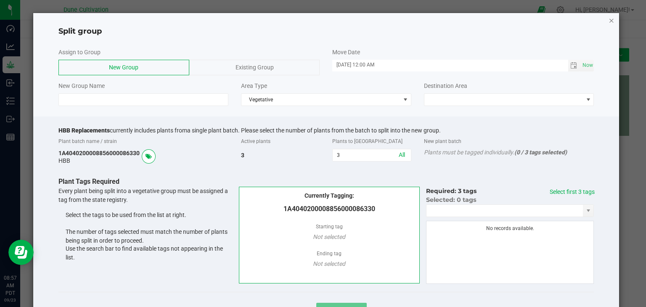
click at [608, 19] on icon "button" at bounding box center [611, 20] width 6 height 10
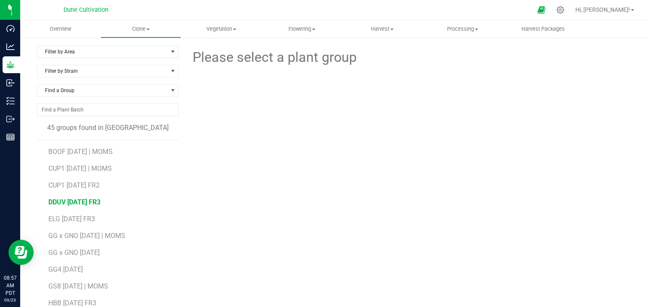
scroll to position [168, 0]
click at [87, 236] on span "HBB Replacements" at bounding box center [77, 236] width 58 height 8
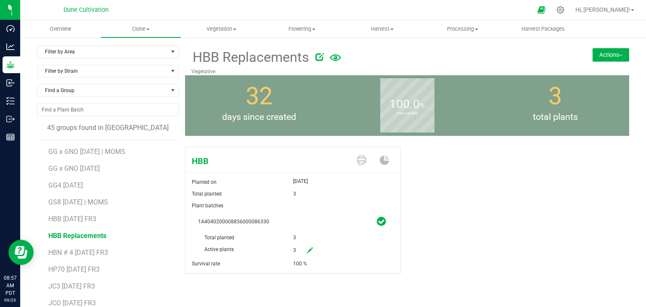
click at [605, 56] on button "Actions" at bounding box center [610, 54] width 37 height 13
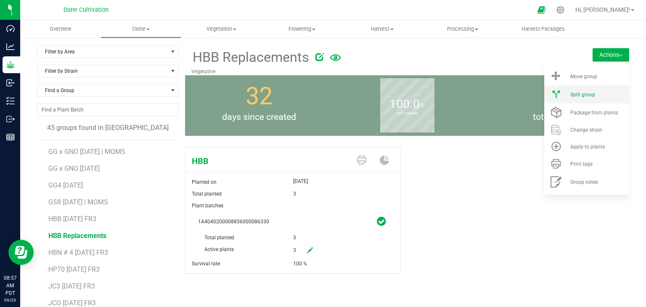
click at [592, 91] on li "Split group" at bounding box center [586, 94] width 85 height 18
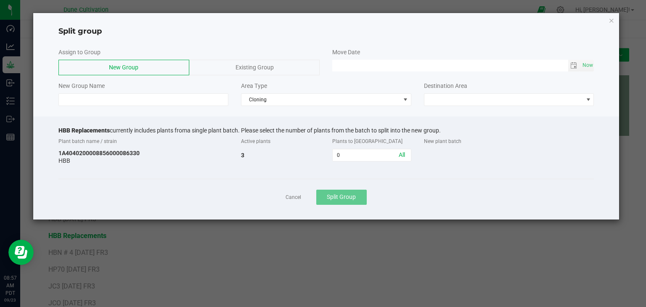
click at [249, 64] on span "Existing Group" at bounding box center [254, 67] width 38 height 7
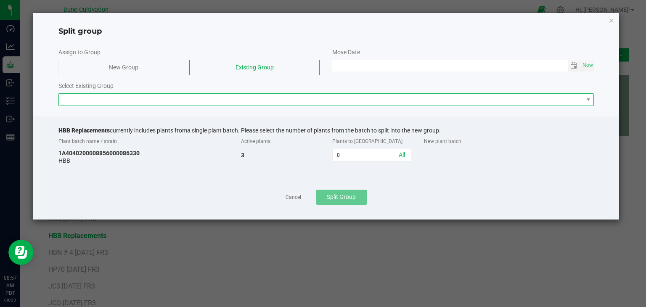
click at [269, 98] on span at bounding box center [321, 100] width 524 height 12
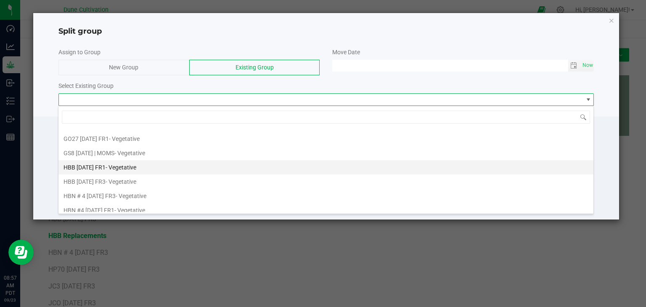
scroll to position [547, 0]
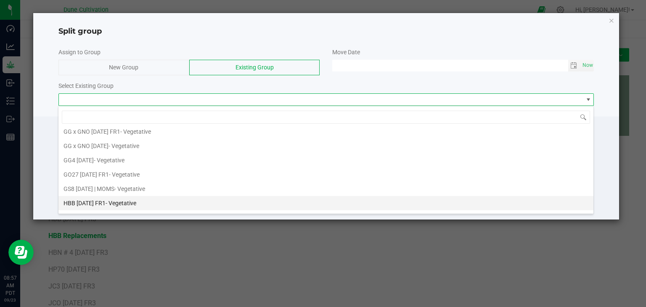
click at [95, 200] on span "HBB [DATE] FR1" at bounding box center [84, 203] width 42 height 7
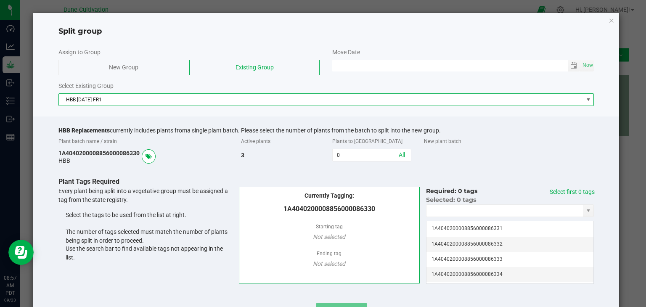
click at [399, 155] on link "All" at bounding box center [402, 154] width 6 height 7
type input "3"
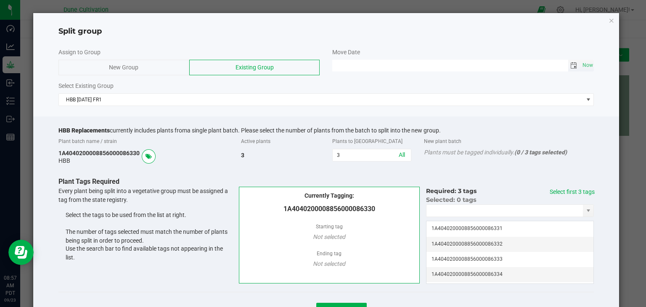
click at [570, 64] on span "Toggle calendar" at bounding box center [573, 65] width 7 height 7
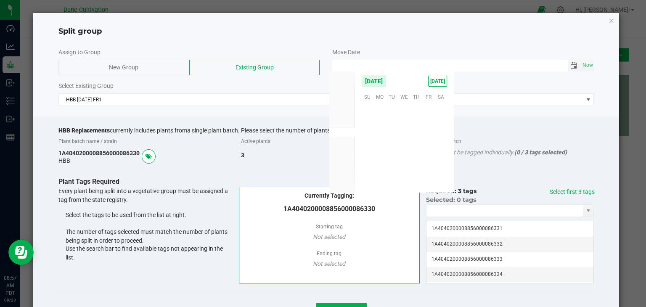
scroll to position [136387, 0]
click at [430, 112] on span "5" at bounding box center [429, 109] width 12 height 13
type input "[DATE] 12:00 AM"
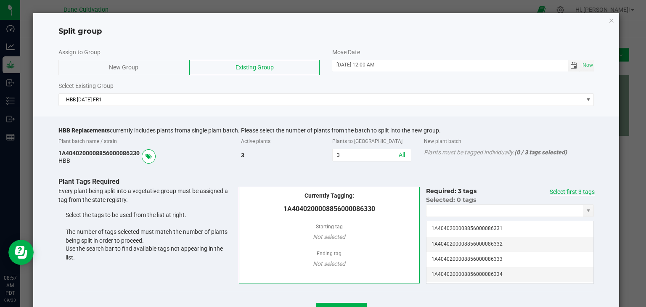
click at [579, 192] on link "Select first 3 tags" at bounding box center [572, 191] width 45 height 7
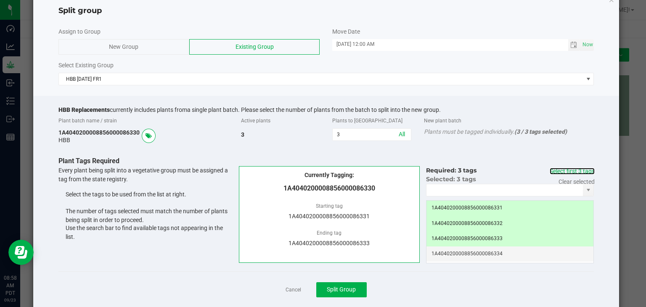
scroll to position [38, 0]
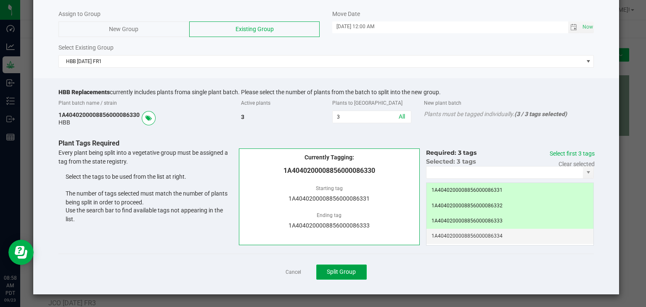
click at [334, 276] on button "Split Group" at bounding box center [341, 271] width 50 height 15
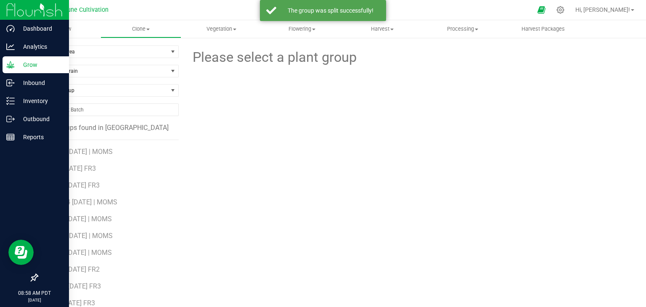
click at [38, 66] on p "Grow" at bounding box center [40, 65] width 50 height 10
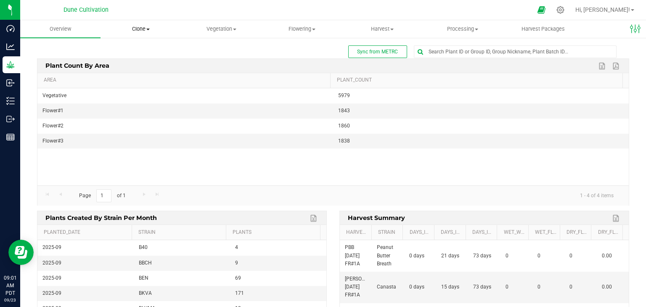
click at [139, 27] on span "Clone" at bounding box center [140, 29] width 79 height 8
click at [145, 64] on span "Cloning groups" at bounding box center [131, 60] width 63 height 7
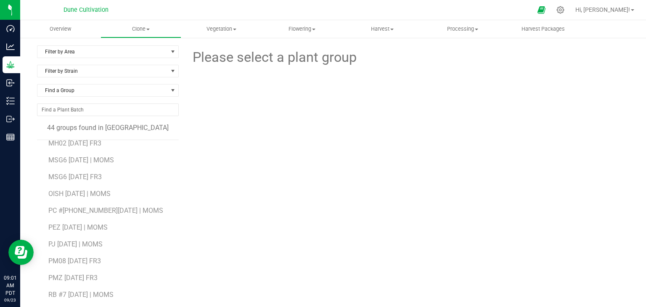
scroll to position [537, 0]
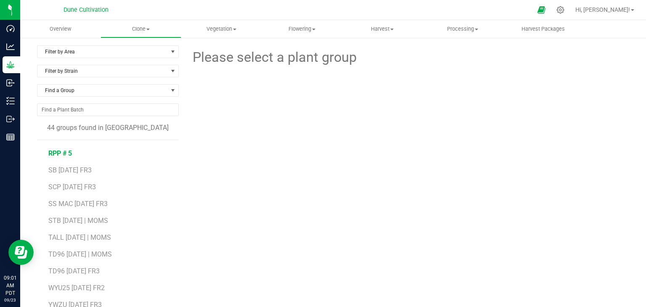
click at [63, 151] on span "RPP # 5" at bounding box center [60, 153] width 24 height 8
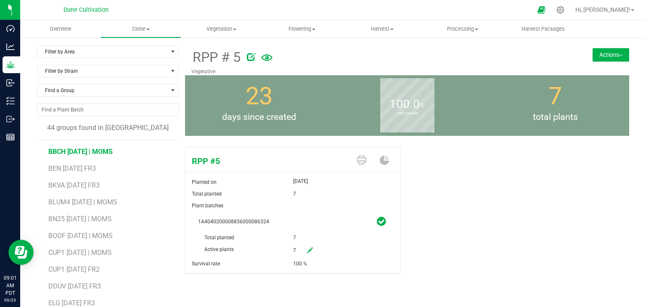
click at [88, 151] on span "BBCH [DATE] | MOMS" at bounding box center [80, 152] width 64 height 8
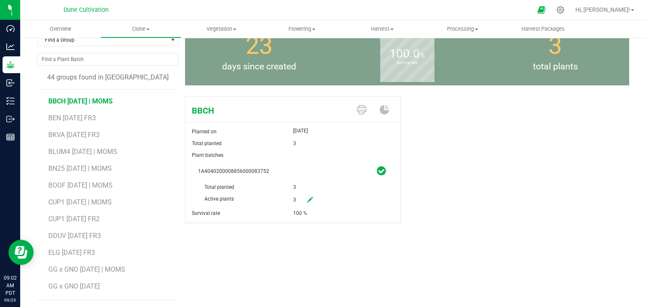
scroll to position [51, 0]
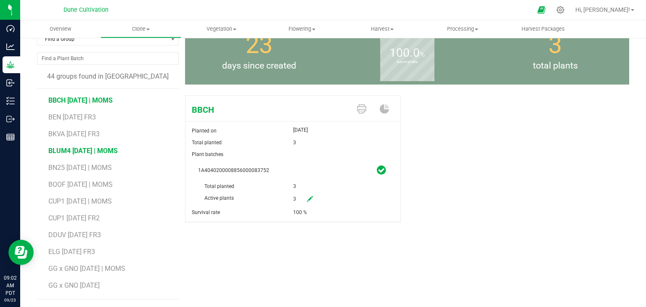
click at [111, 153] on span "BLUM4 [DATE] | MOMS" at bounding box center [82, 151] width 69 height 8
click at [108, 160] on li "BN25 [DATE] | MOMS" at bounding box center [110, 164] width 124 height 17
click at [103, 168] on span "BN25 [DATE] | MOMS" at bounding box center [79, 168] width 63 height 8
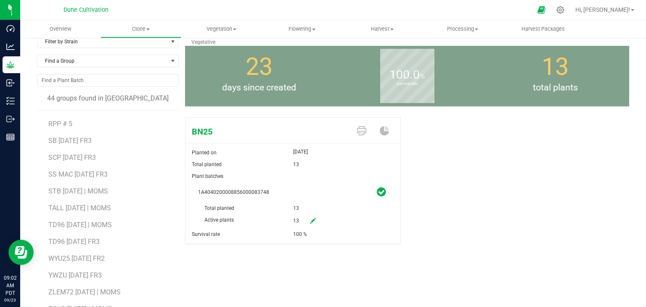
scroll to position [51, 0]
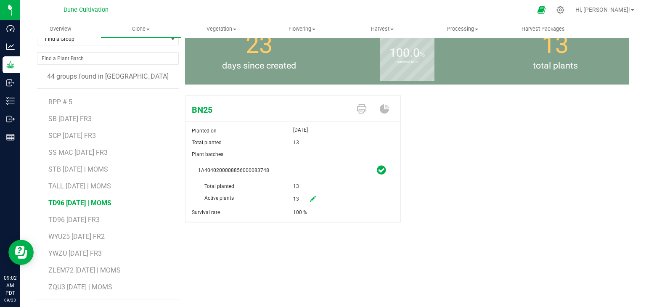
click at [89, 202] on span "TD96 [DATE] | MOMS" at bounding box center [79, 203] width 63 height 8
click at [91, 99] on span "BBCH [DATE] | MOMS" at bounding box center [80, 100] width 64 height 8
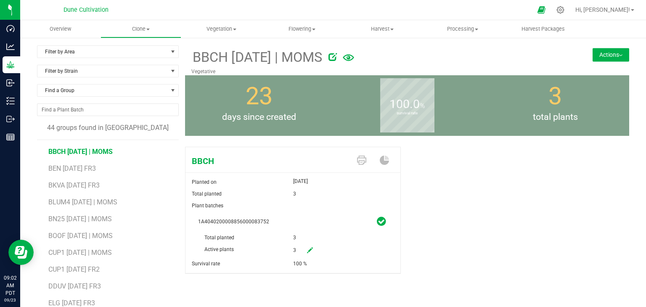
click at [307, 248] on icon at bounding box center [310, 250] width 6 height 6
drag, startPoint x: 309, startPoint y: 246, endPoint x: 277, endPoint y: 241, distance: 32.8
click at [276, 241] on div "1A4040200008856000083752 Total planted 3 Active plants 3 3 Reason Comment" at bounding box center [293, 256] width 202 height 80
type input "0"
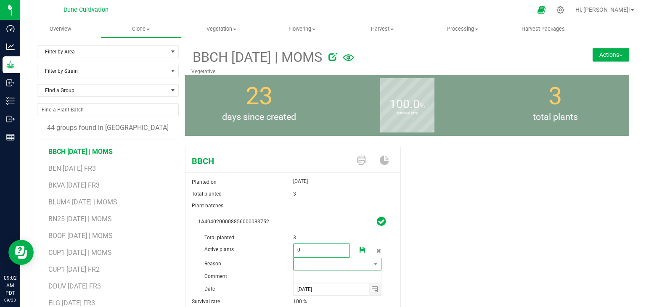
type input "0"
click at [299, 263] on span at bounding box center [331, 264] width 77 height 12
click at [308, 277] on li "Pruning" at bounding box center [334, 279] width 87 height 14
click at [311, 280] on input "text" at bounding box center [337, 276] width 89 height 13
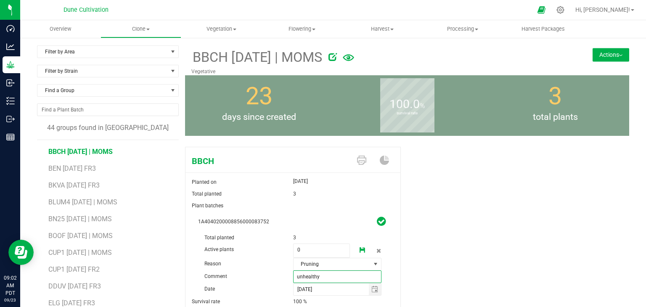
type input "unhealthy"
click at [359, 251] on icon at bounding box center [362, 250] width 6 height 6
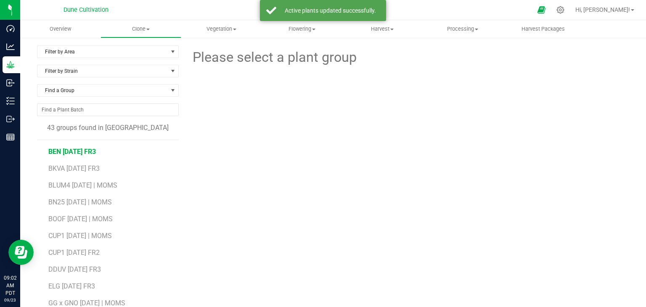
click at [76, 153] on span "BEN [DATE] FR3" at bounding box center [72, 152] width 48 height 8
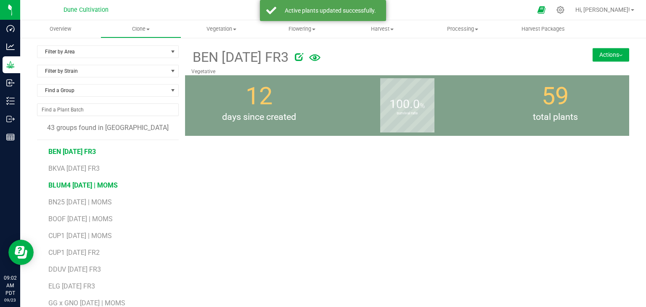
click at [71, 187] on span "BLUM4 [DATE] | MOMS" at bounding box center [82, 185] width 69 height 8
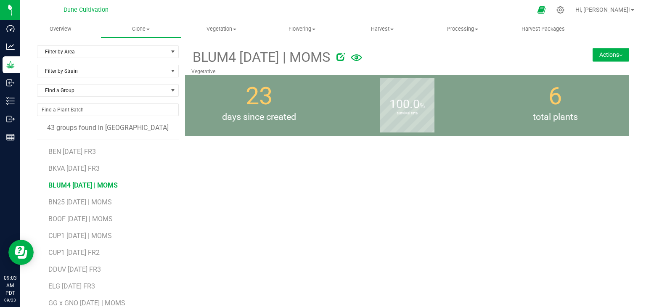
click at [90, 182] on span "BLUM4 [DATE] | MOMS" at bounding box center [82, 185] width 69 height 8
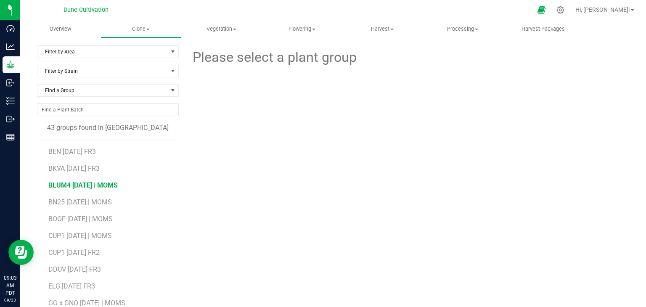
click at [90, 182] on span "BLUM4 [DATE] | MOMS" at bounding box center [82, 185] width 69 height 8
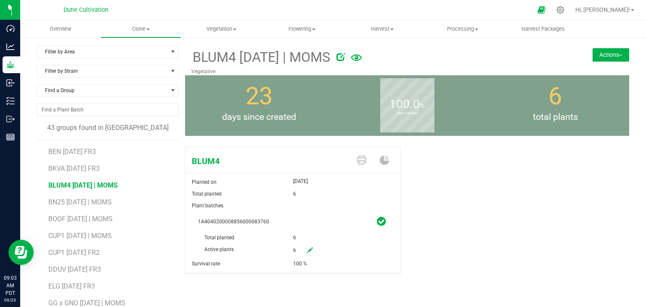
click at [308, 250] on icon at bounding box center [310, 250] width 6 height 6
drag, startPoint x: 309, startPoint y: 248, endPoint x: 266, endPoint y: 244, distance: 42.6
click at [266, 232] on div "Active plants 6 6" at bounding box center [293, 232] width 190 height 0
type input "0"
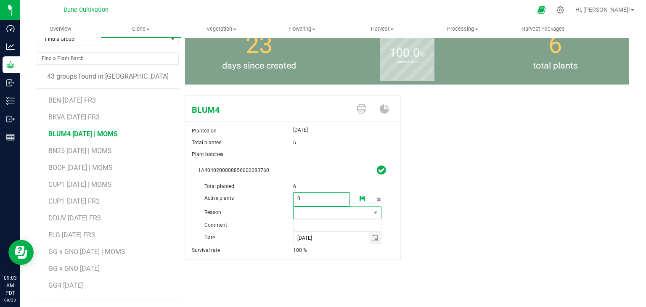
type input "0"
click at [339, 210] on span at bounding box center [331, 213] width 77 height 12
click at [308, 225] on li "Pruning" at bounding box center [334, 228] width 87 height 14
click at [309, 220] on input "text" at bounding box center [337, 225] width 89 height 13
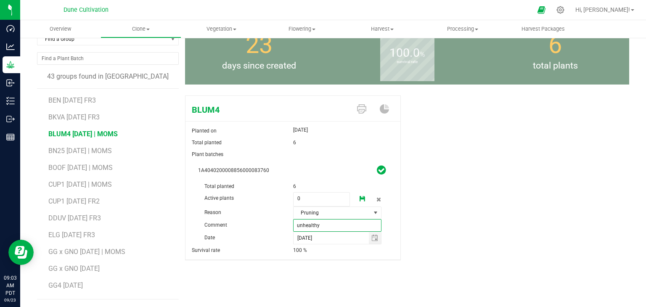
type input "unhealthy"
click at [359, 198] on icon at bounding box center [362, 199] width 6 height 6
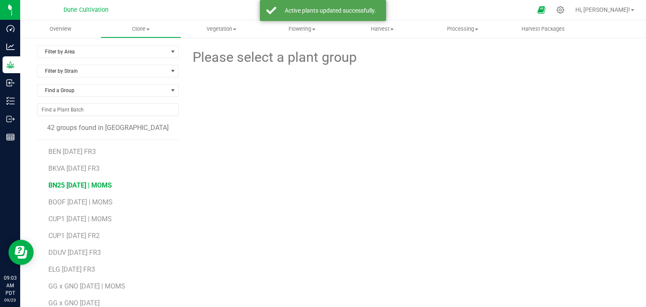
click at [91, 186] on span "BN25 [DATE] | MOMS" at bounding box center [79, 185] width 63 height 8
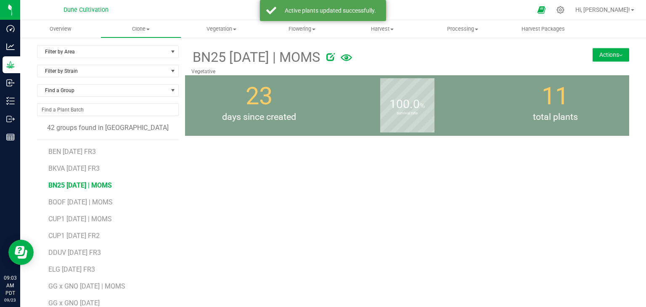
click at [79, 181] on span "BN25 [DATE] | MOMS" at bounding box center [79, 185] width 63 height 8
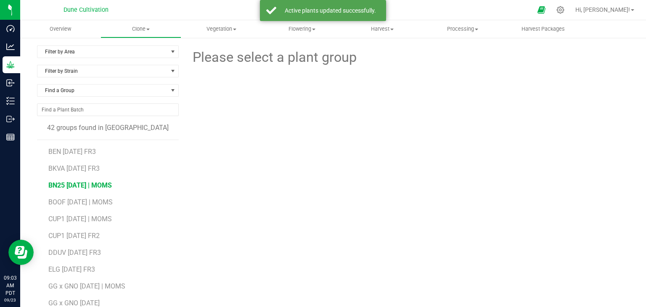
click at [79, 181] on span "BN25 [DATE] | MOMS" at bounding box center [79, 185] width 63 height 8
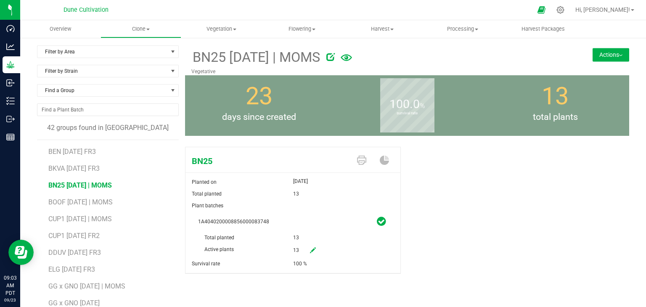
click at [311, 252] on icon at bounding box center [313, 250] width 6 height 6
drag, startPoint x: 306, startPoint y: 251, endPoint x: 280, endPoint y: 251, distance: 26.1
click at [280, 232] on div "Active plants 13 13" at bounding box center [293, 232] width 190 height 0
type input "0"
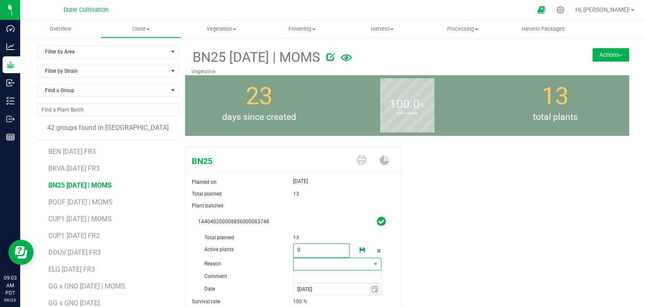
type input "0"
click at [301, 267] on span at bounding box center [331, 264] width 77 height 12
click at [305, 276] on li "Pruning" at bounding box center [334, 279] width 87 height 14
click at [309, 272] on input "text" at bounding box center [337, 276] width 89 height 13
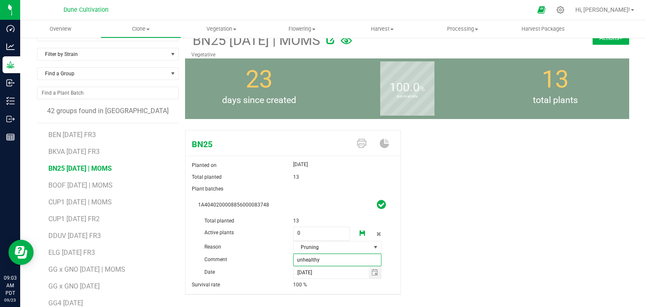
scroll to position [42, 0]
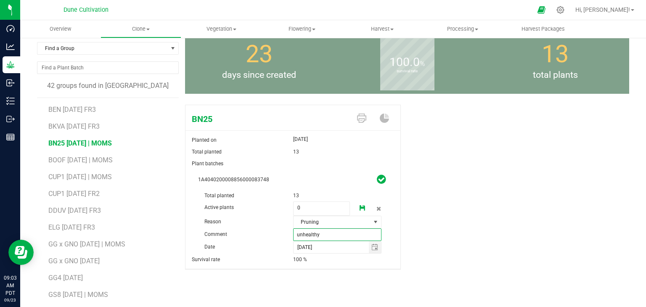
type input "unhealthy"
click at [361, 207] on icon at bounding box center [362, 208] width 6 height 6
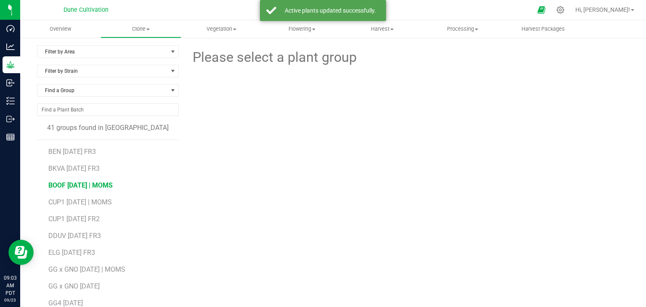
click at [89, 185] on span "BOOF [DATE] | MOMS" at bounding box center [80, 185] width 64 height 8
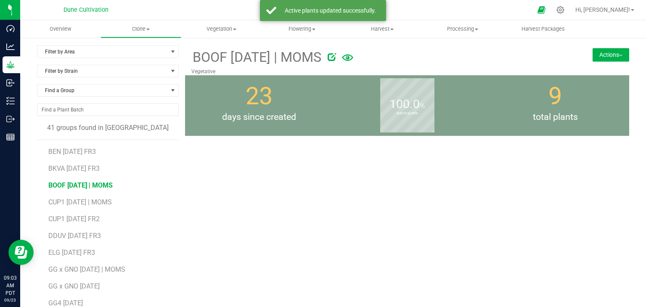
click at [83, 190] on li "CUP1 [DATE] | MOMS" at bounding box center [110, 198] width 124 height 17
click at [84, 188] on span "BOOF [DATE] | MOMS" at bounding box center [80, 185] width 64 height 8
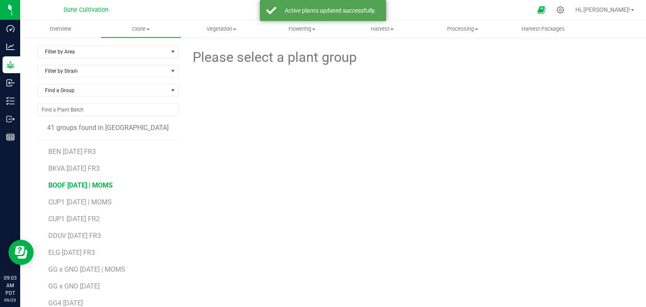
click at [84, 188] on span "BOOF [DATE] | MOMS" at bounding box center [80, 185] width 64 height 8
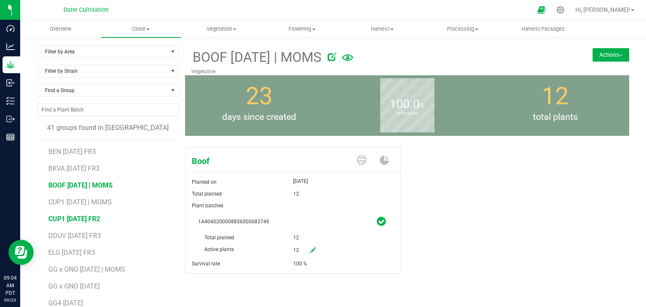
click at [79, 215] on span "CUP1 [DATE] FR2" at bounding box center [74, 219] width 52 height 8
click at [311, 56] on icon at bounding box center [307, 57] width 8 height 8
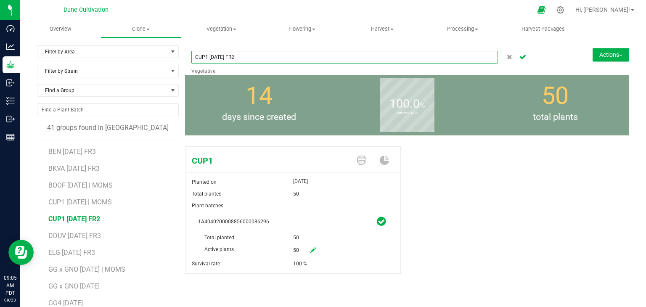
click at [259, 59] on input "CUP1 [DATE] FR2" at bounding box center [344, 57] width 307 height 13
type input "CUP1 [DATE] FR3"
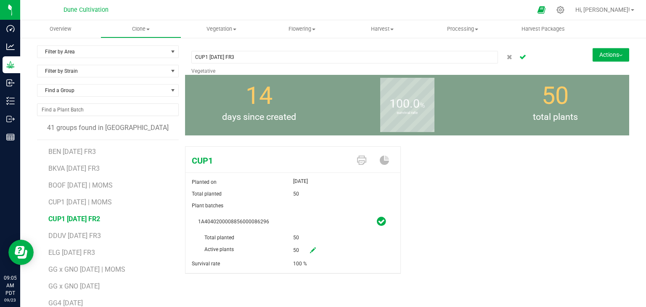
click at [519, 56] on icon "Cancel button" at bounding box center [522, 56] width 7 height 5
click at [84, 186] on span "BOOF [DATE] | MOMS" at bounding box center [80, 185] width 64 height 8
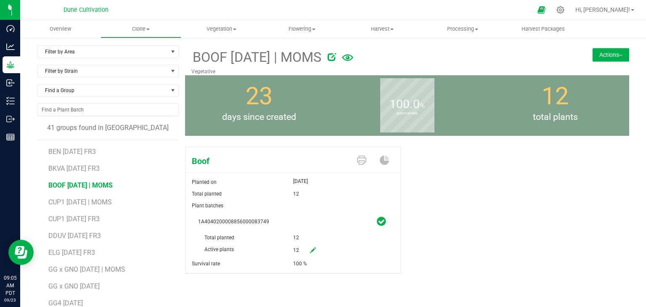
click at [311, 249] on icon at bounding box center [313, 250] width 6 height 6
drag, startPoint x: 310, startPoint y: 248, endPoint x: 283, endPoint y: 251, distance: 27.4
click at [283, 232] on div "Active plants 12 12" at bounding box center [293, 232] width 190 height 0
type input "0"
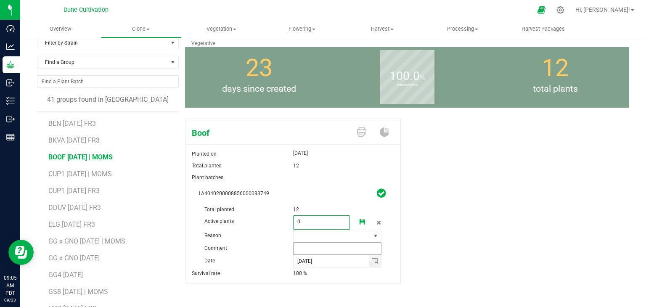
scroll to position [42, 0]
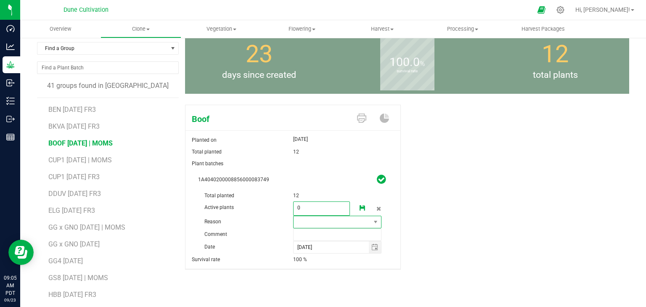
type input "0"
click at [311, 221] on span at bounding box center [331, 222] width 77 height 12
click at [320, 237] on li "Pruning" at bounding box center [334, 237] width 87 height 14
click at [321, 236] on input "text" at bounding box center [337, 234] width 89 height 13
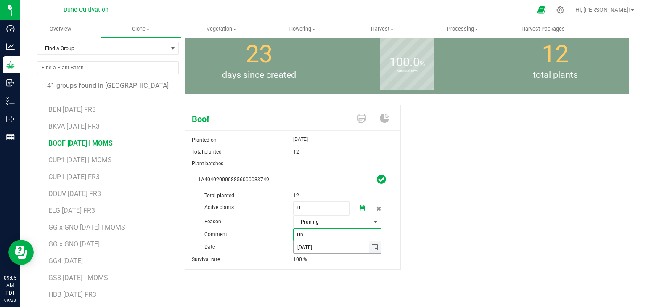
type input "U"
type input "unhealthy"
click at [362, 211] on link at bounding box center [362, 208] width 17 height 14
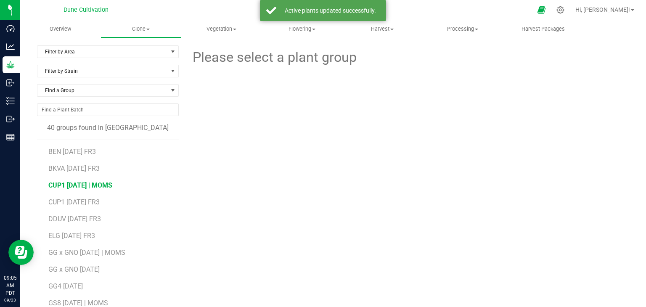
click at [87, 185] on span "CUP1 [DATE] | MOMS" at bounding box center [80, 185] width 64 height 8
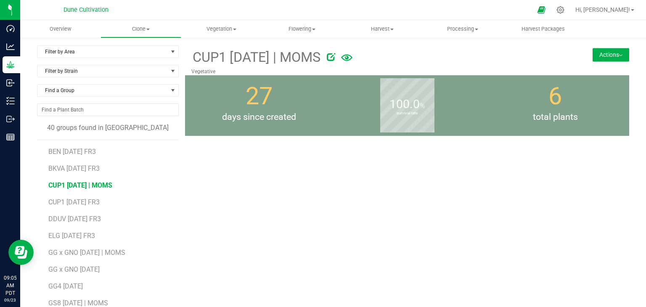
click at [84, 182] on span "CUP1 [DATE] | MOMS" at bounding box center [80, 185] width 64 height 8
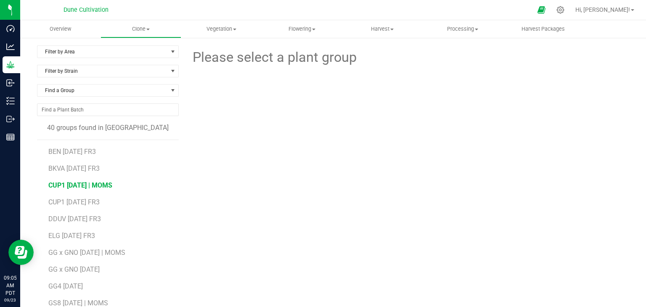
click at [84, 182] on span "CUP1 [DATE] | MOMS" at bounding box center [80, 185] width 64 height 8
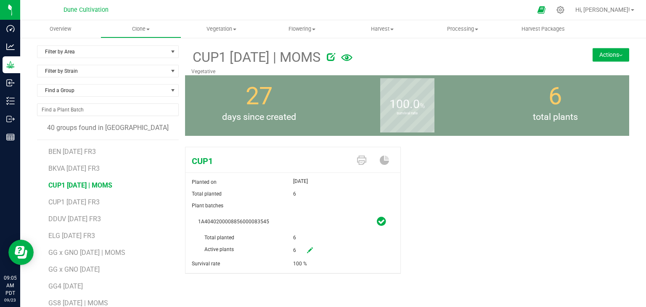
click at [307, 250] on icon at bounding box center [310, 250] width 6 height 6
drag, startPoint x: 301, startPoint y: 246, endPoint x: 291, endPoint y: 248, distance: 10.6
click at [293, 248] on span "6 6" at bounding box center [321, 250] width 57 height 14
type input "."
type input "0"
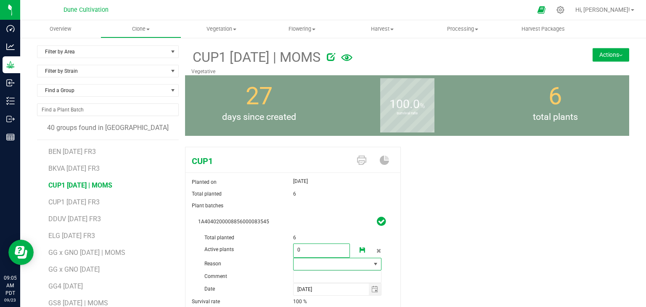
type input "0"
click at [372, 263] on span at bounding box center [375, 264] width 7 height 7
click at [325, 280] on li "Pruning" at bounding box center [334, 279] width 87 height 14
click at [315, 280] on input "text" at bounding box center [337, 276] width 89 height 13
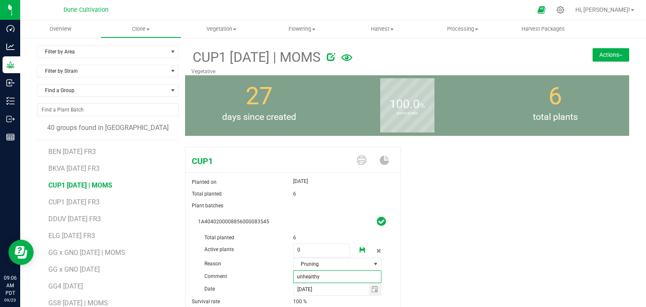
type input "unhealthy"
click at [359, 251] on icon at bounding box center [362, 250] width 6 height 6
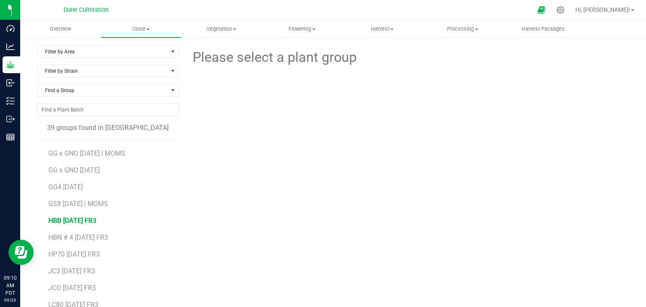
scroll to position [84, 0]
click at [76, 183] on span "GG4 [DATE]" at bounding box center [65, 185] width 34 height 8
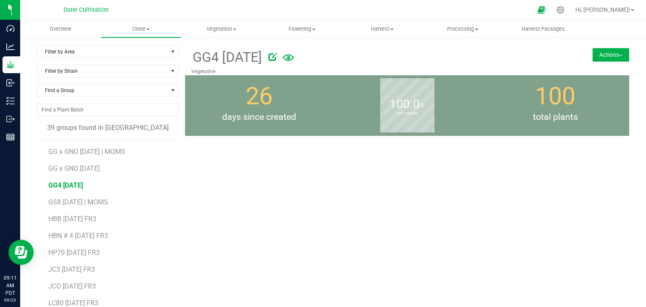
click at [598, 56] on button "Actions" at bounding box center [610, 54] width 37 height 13
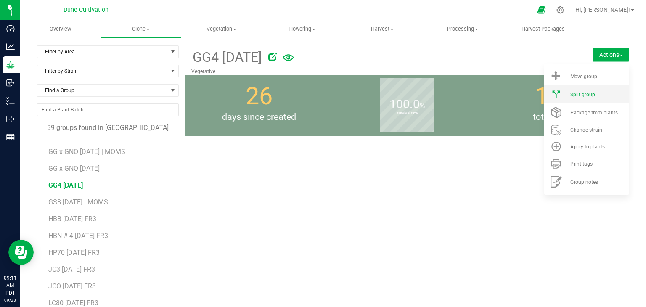
click at [576, 96] on span "Split group" at bounding box center [582, 95] width 25 height 6
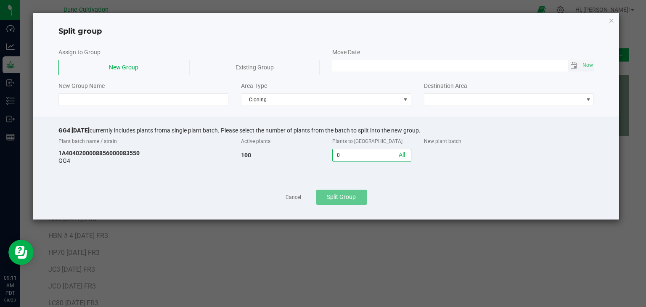
type input "MM/dd/yy HH:MM AM"
click at [343, 67] on input "MM/dd/yy HH:MM AM" at bounding box center [449, 65] width 235 height 11
click at [575, 65] on span "Toggle calendar" at bounding box center [573, 65] width 7 height 7
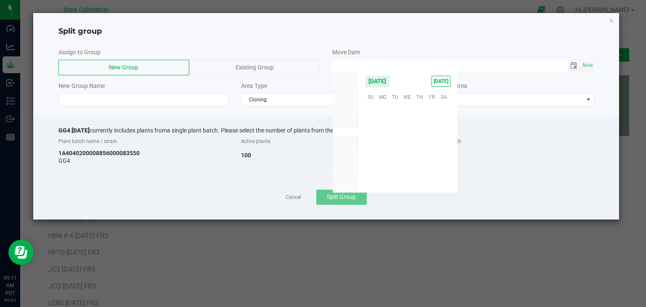
scroll to position [136387, 0]
click at [387, 136] on span "15" at bounding box center [383, 135] width 12 height 13
type input "[DATE] 12:00 AM"
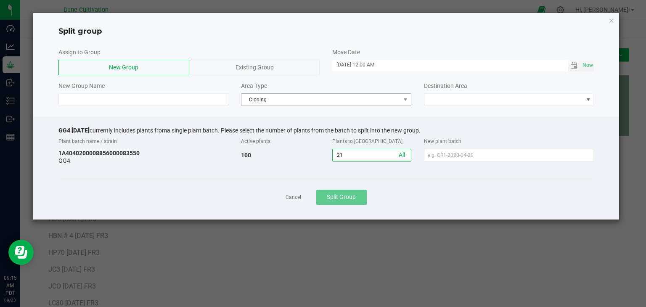
type input "21"
click at [287, 99] on span "Cloning" at bounding box center [320, 100] width 159 height 12
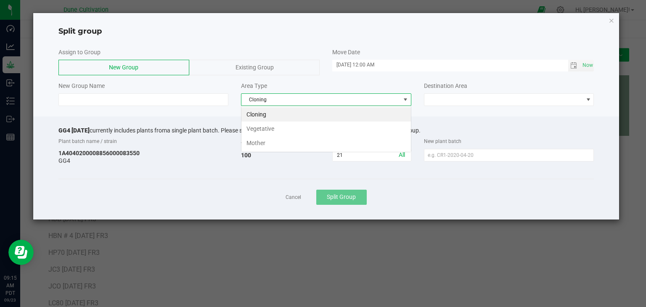
scroll to position [12, 170]
click at [288, 129] on li "Vegetative" at bounding box center [325, 129] width 169 height 14
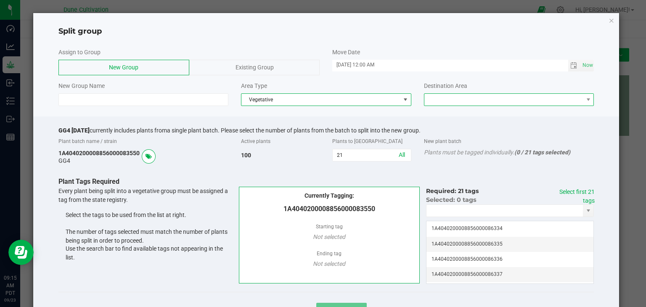
click at [443, 101] on span at bounding box center [503, 100] width 159 height 12
click at [437, 113] on li "Vegetative" at bounding box center [503, 114] width 167 height 14
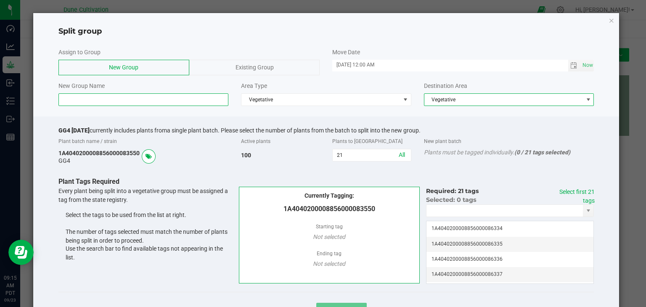
click at [116, 100] on input at bounding box center [143, 99] width 170 height 13
click at [79, 100] on input "GG" at bounding box center [143, 99] width 170 height 13
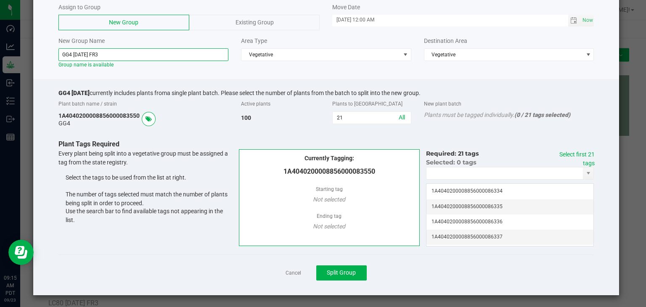
scroll to position [46, 0]
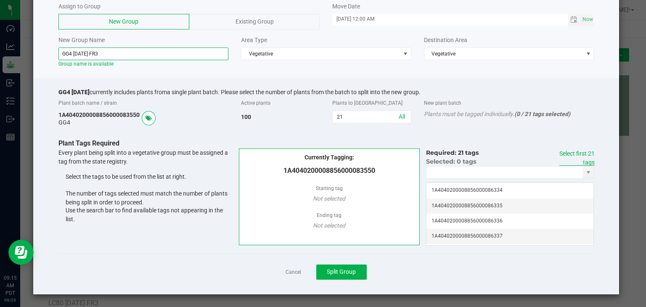
type input "GG4 [DATE] FR3"
click at [566, 155] on link "Select first 21 tags" at bounding box center [576, 158] width 35 height 16
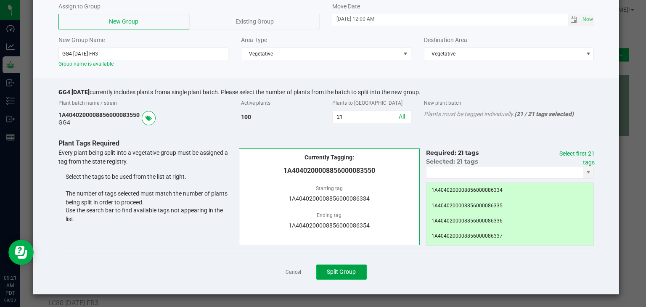
click at [350, 276] on button "Split Group" at bounding box center [341, 271] width 50 height 15
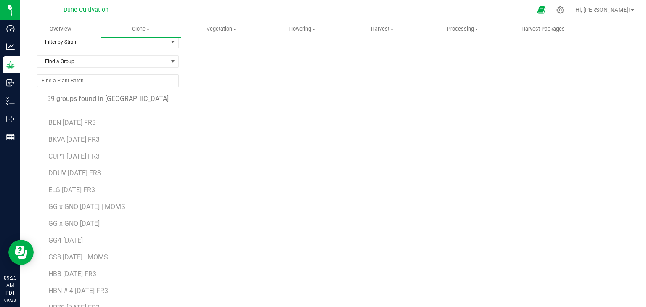
scroll to position [51, 0]
